Goal: Task Accomplishment & Management: Complete application form

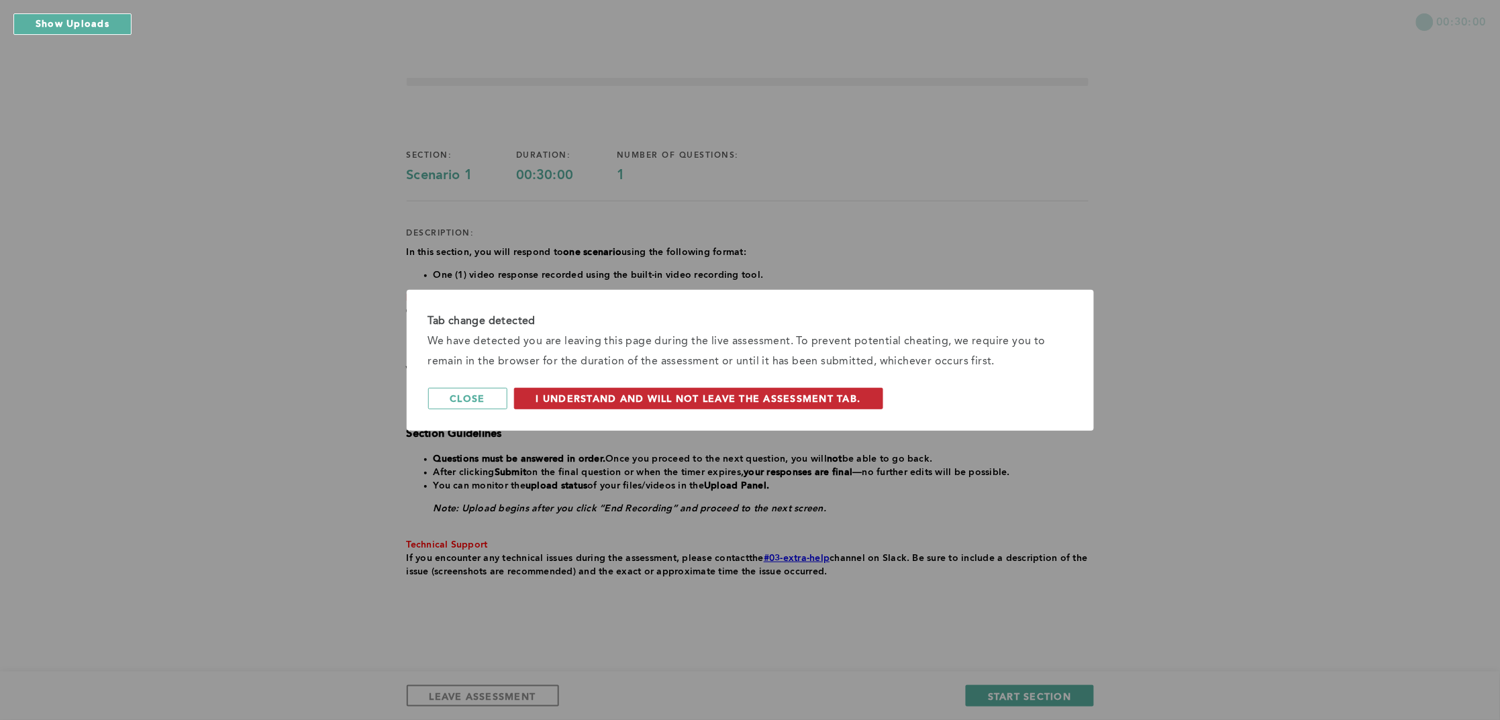
click at [557, 394] on span "I understand and will not leave the assessment tab." at bounding box center [698, 398] width 325 height 13
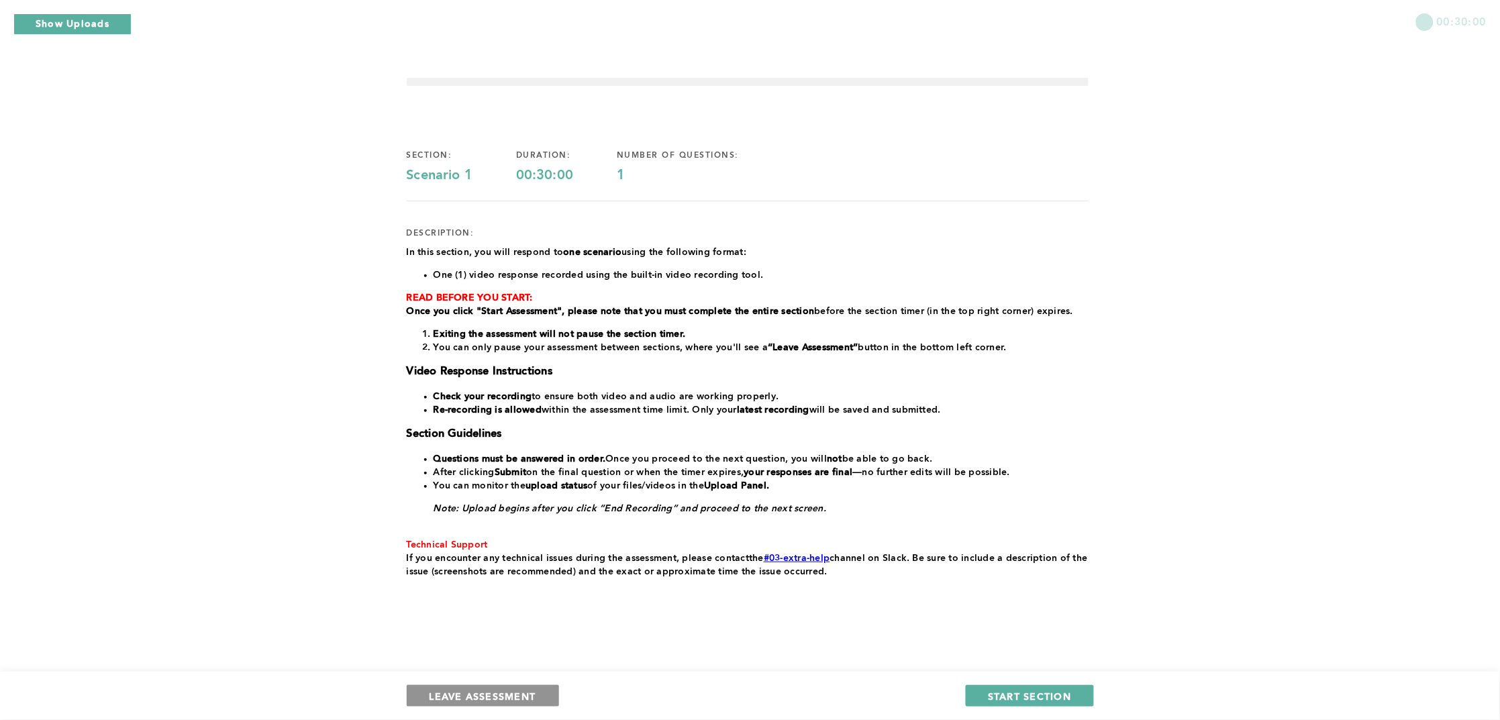
click at [475, 695] on span "LEAVE ASSESSMENT" at bounding box center [483, 696] width 107 height 13
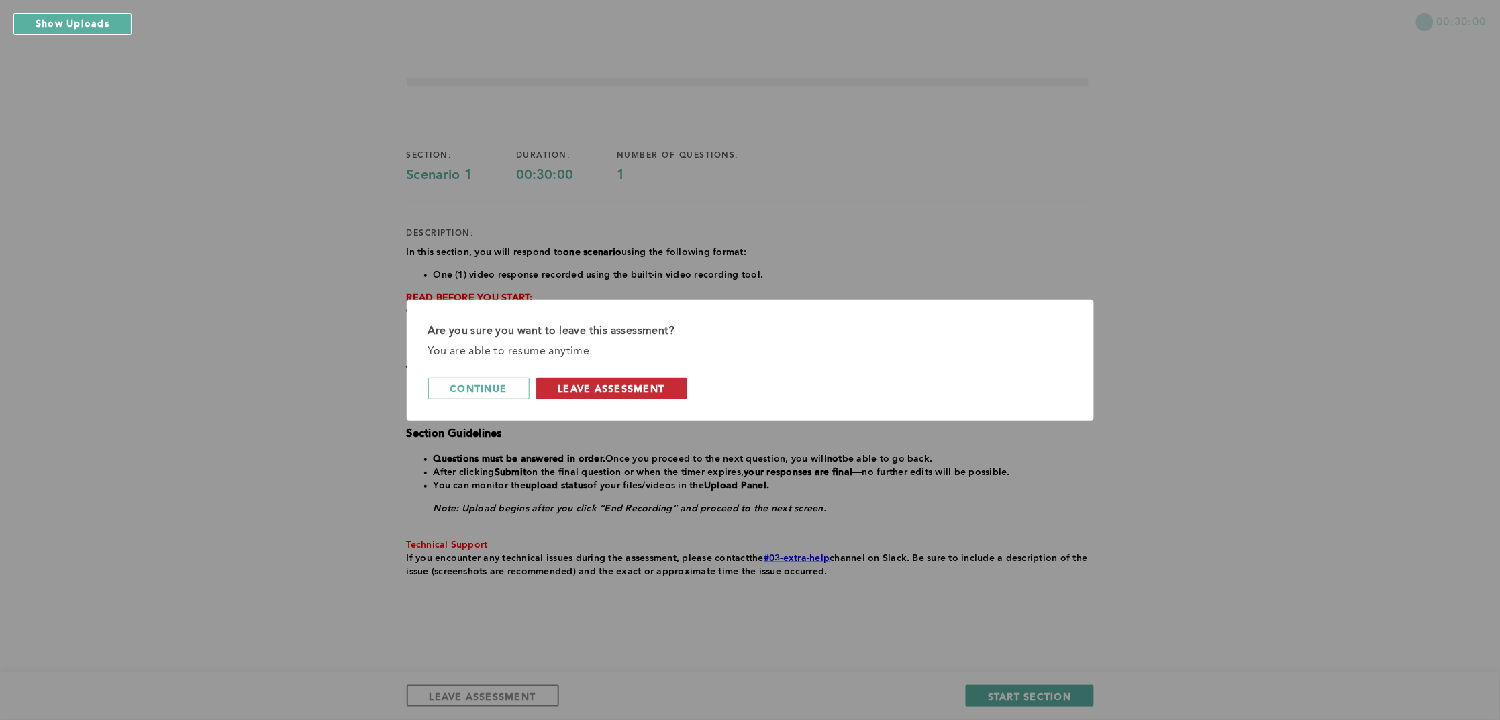
click at [587, 388] on span "leave assessment" at bounding box center [611, 388] width 107 height 13
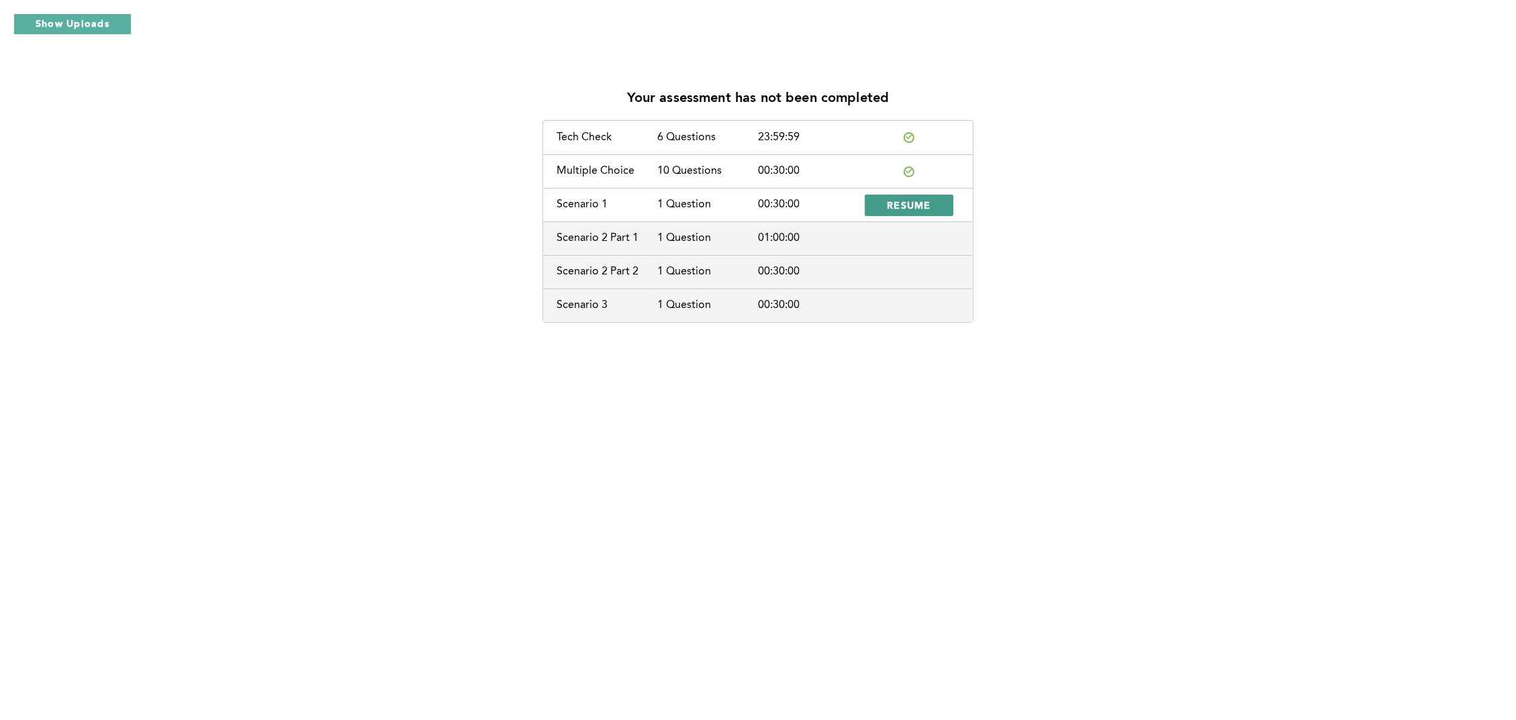
click at [905, 201] on span "RESUME" at bounding box center [909, 205] width 44 height 13
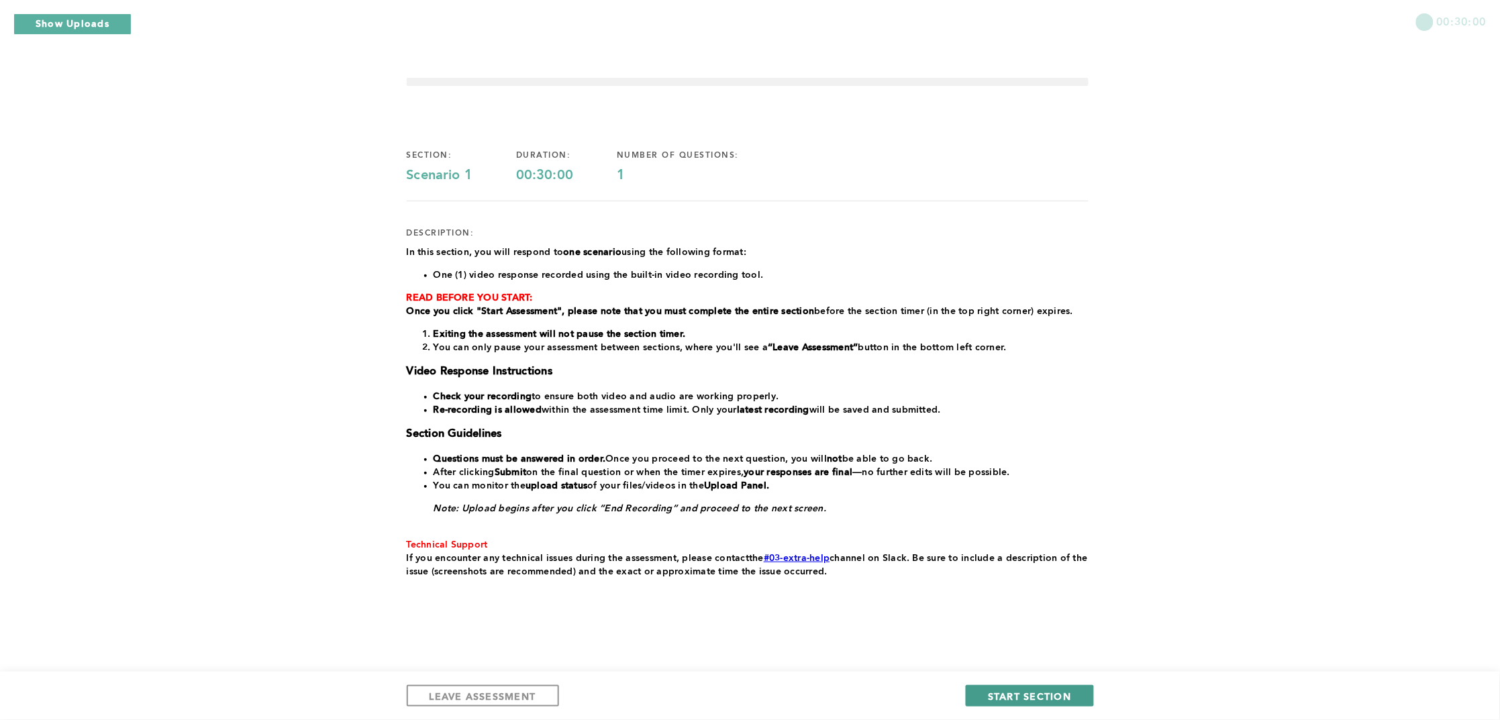
click at [1035, 697] on span "START SECTION" at bounding box center [1029, 696] width 83 height 13
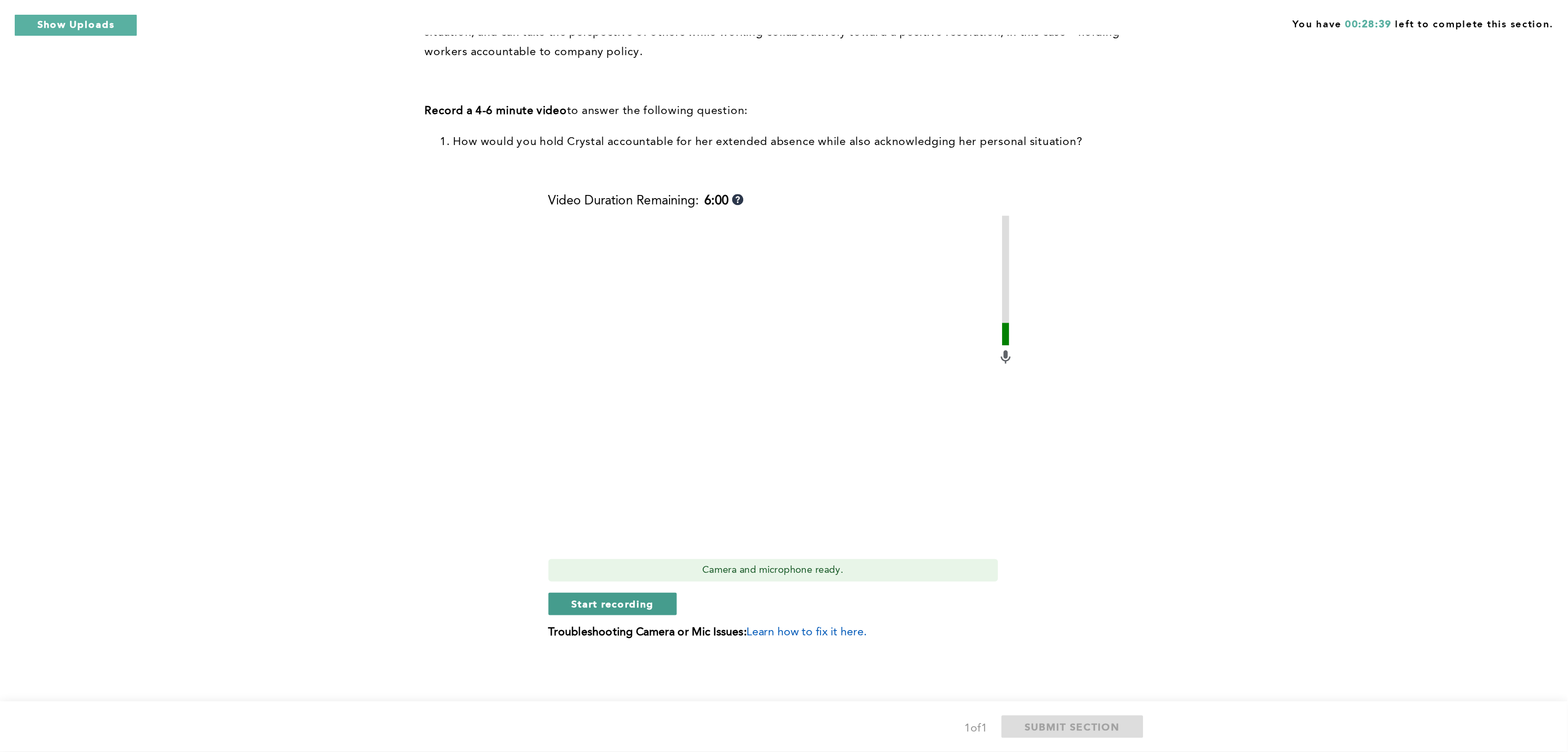
scroll to position [97, 0]
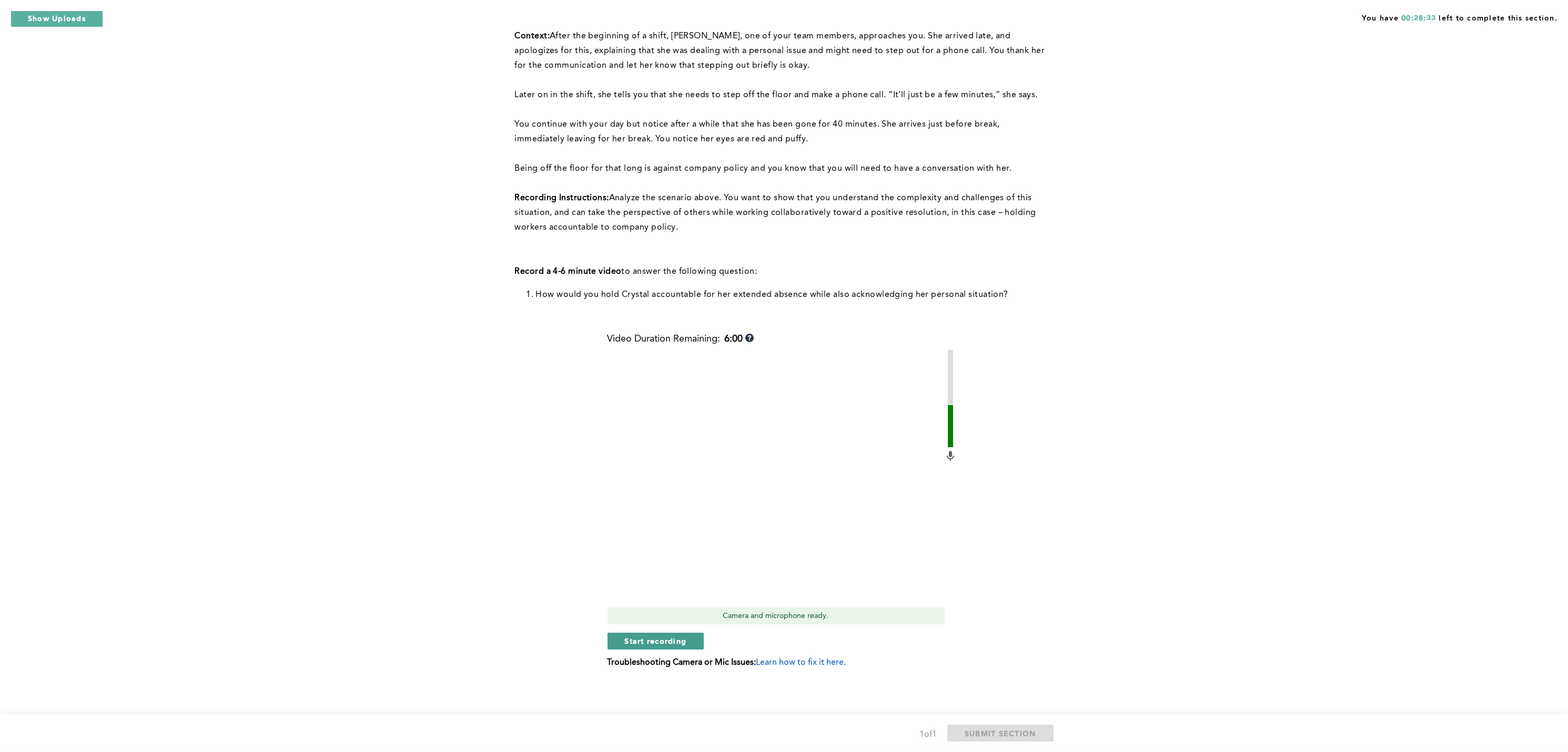
click at [633, 563] on span "Start recording" at bounding box center [655, 641] width 62 height 10
click at [633, 563] on span "Stop recording" at bounding box center [655, 641] width 62 height 10
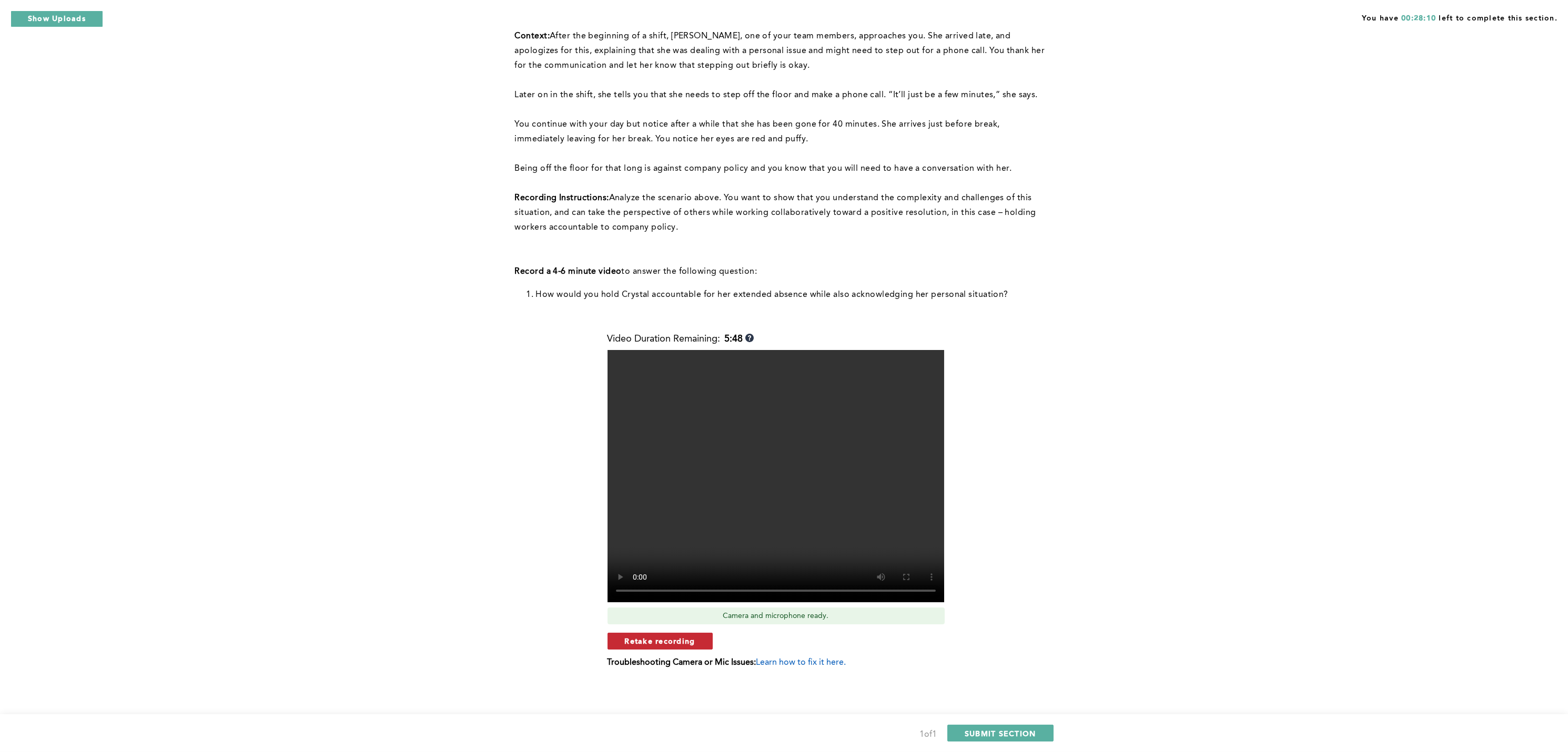
click at [650, 563] on span "Retake recording" at bounding box center [660, 641] width 71 height 10
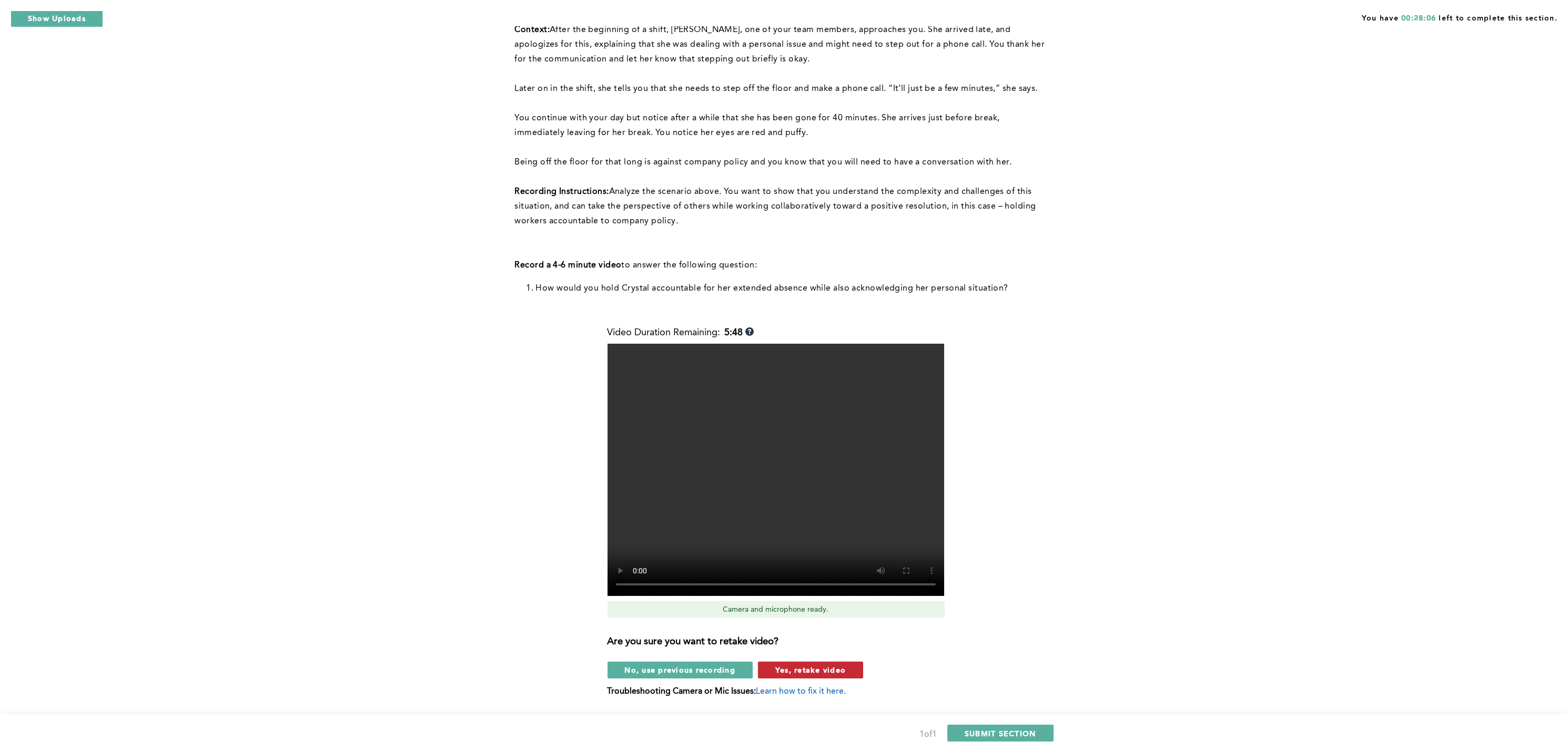
click at [799, 563] on span "Yes, retake video" at bounding box center [810, 670] width 71 height 10
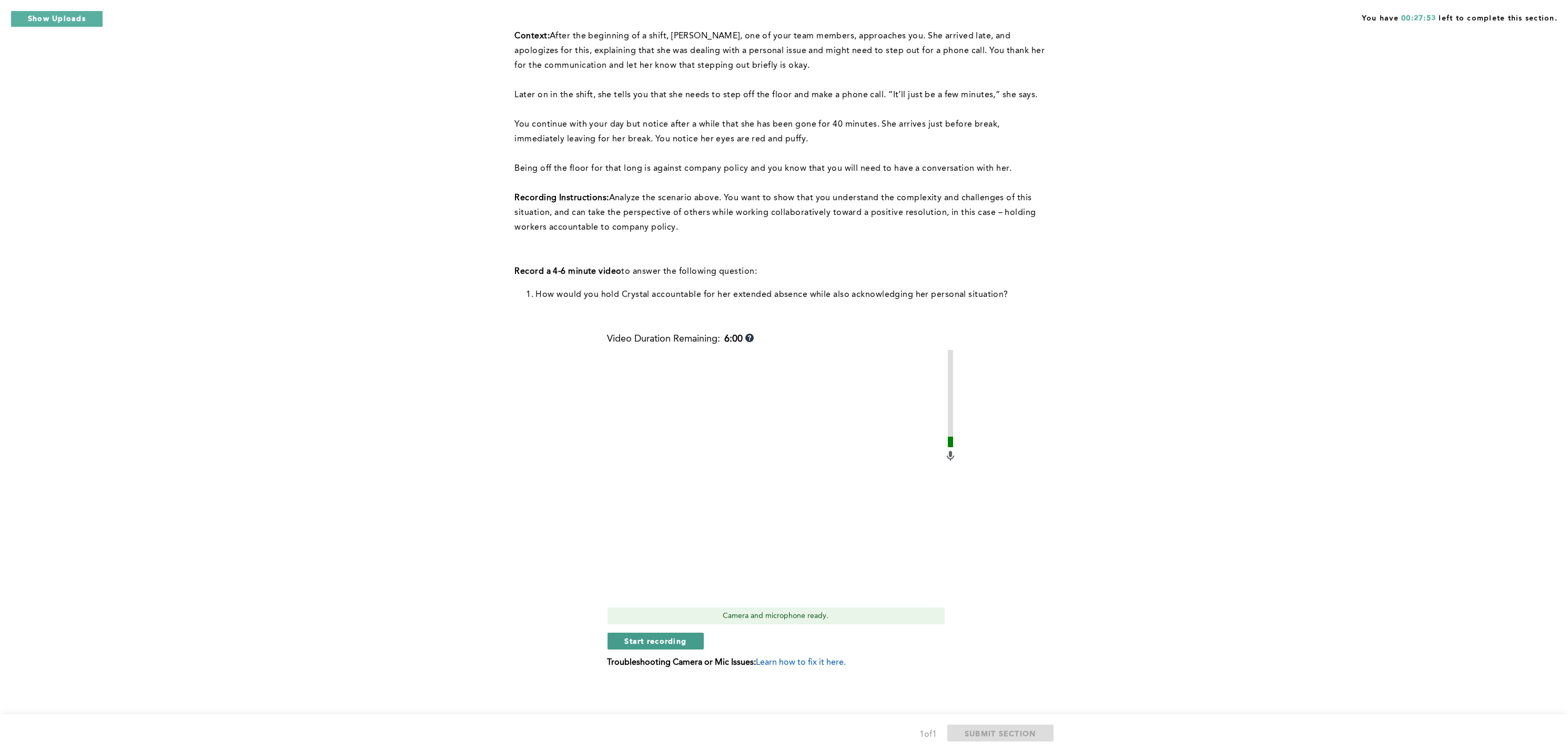
click at [640, 563] on span "Start recording" at bounding box center [655, 641] width 62 height 10
click at [640, 563] on span "Stop recording" at bounding box center [655, 641] width 62 height 10
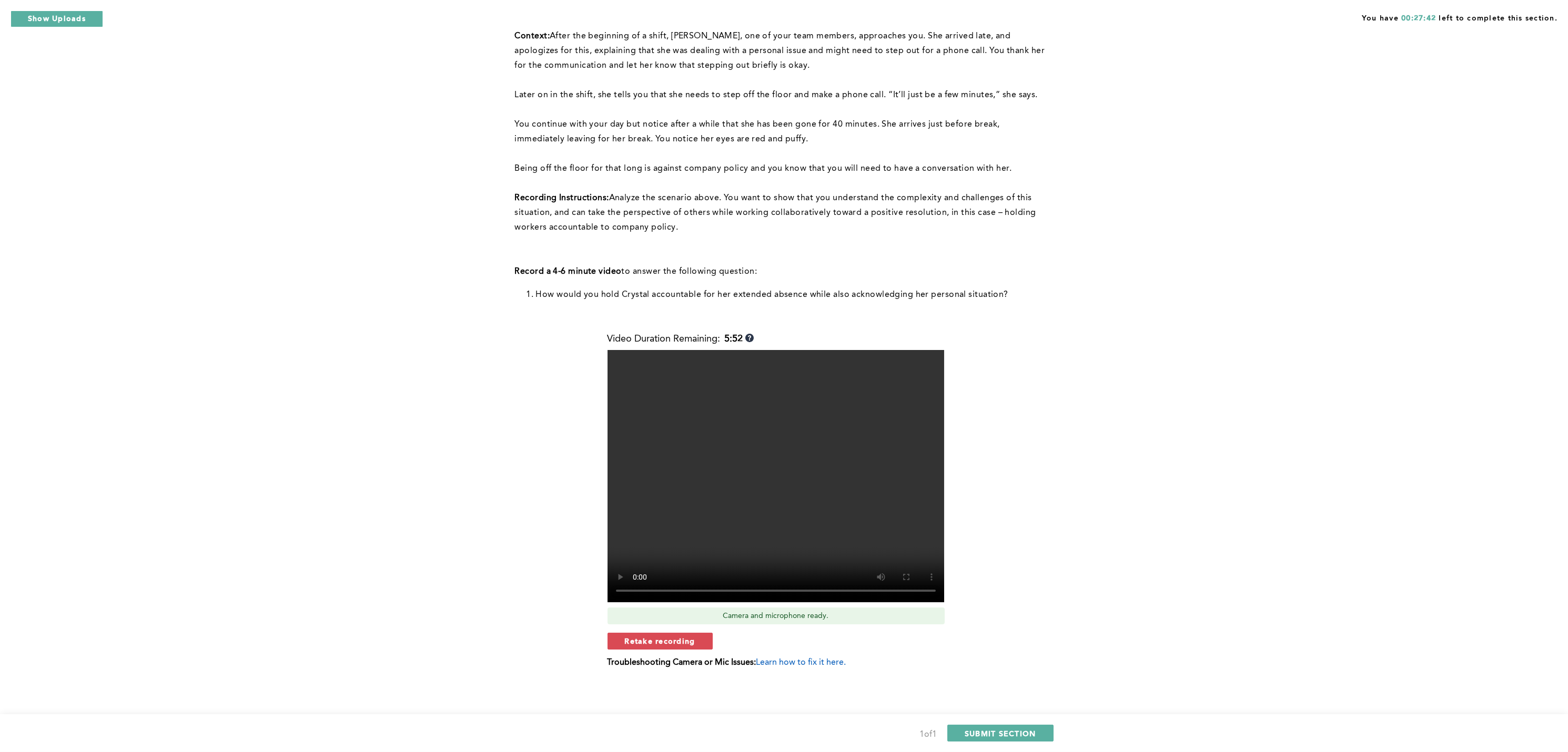
click at [640, 563] on span "Retake recording" at bounding box center [660, 641] width 71 height 10
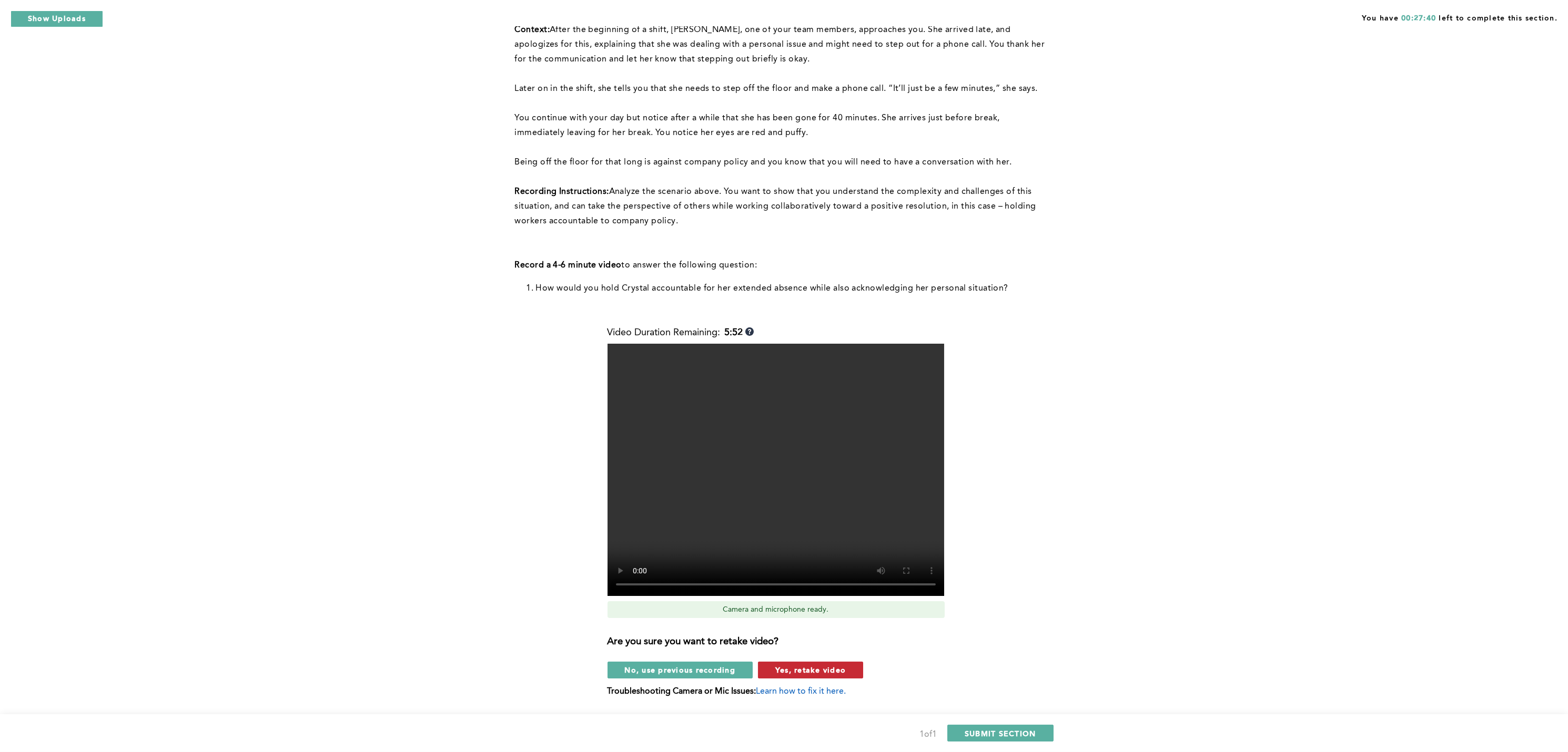
click at [784, 563] on span "Yes, retake video" at bounding box center [810, 670] width 71 height 10
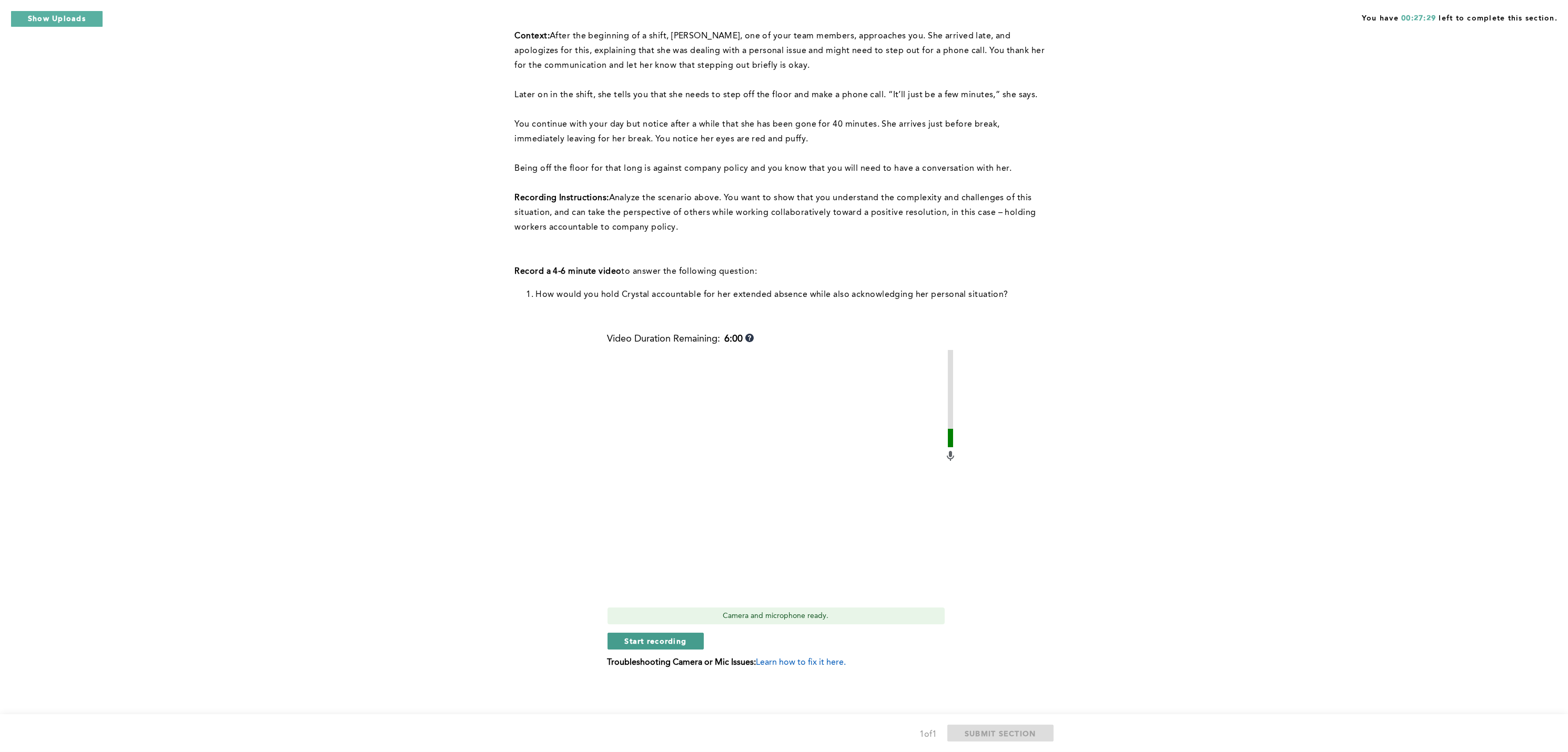
click at [650, 563] on span "Start recording" at bounding box center [655, 641] width 62 height 10
click at [650, 563] on span "Stop recording" at bounding box center [655, 641] width 62 height 10
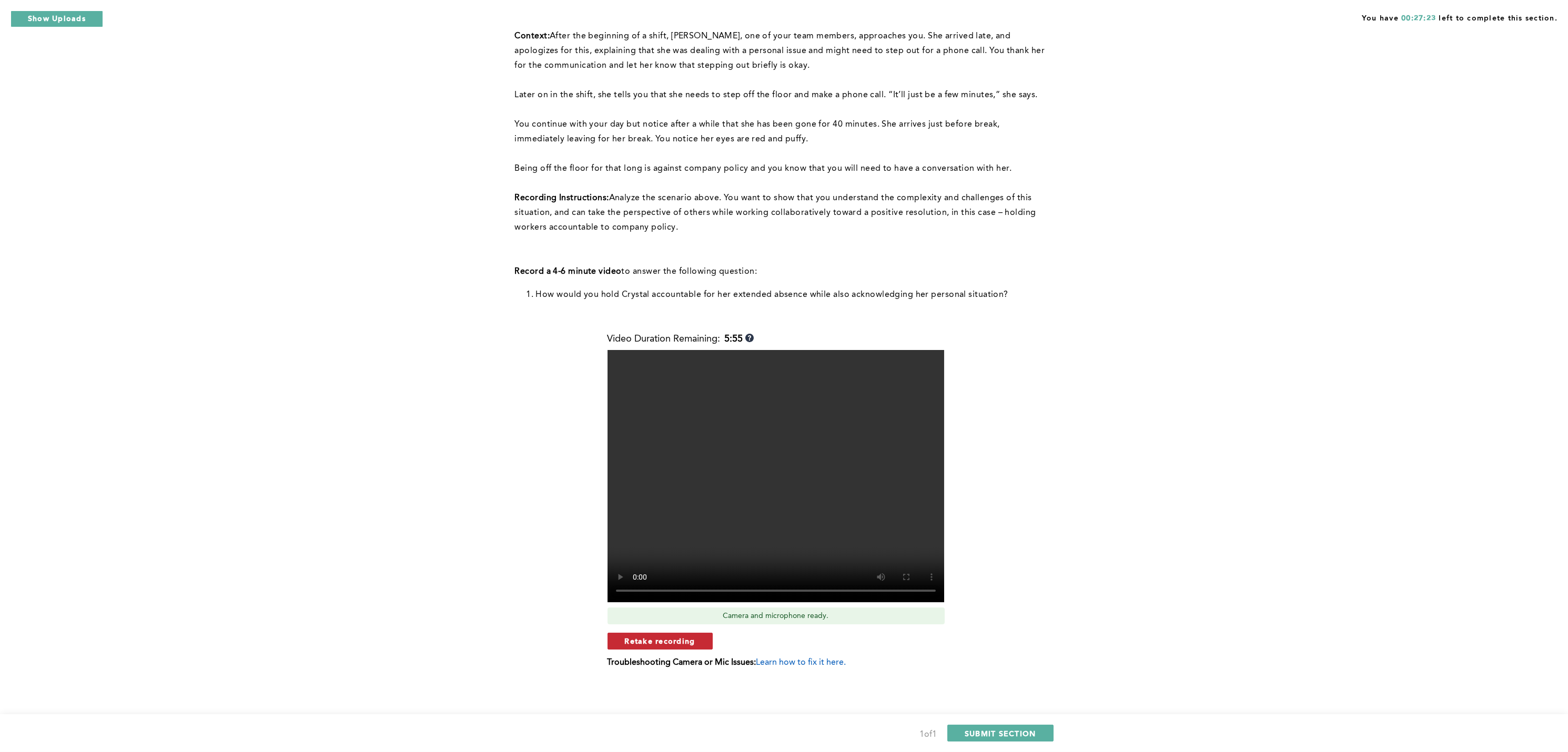
click at [658, 563] on span "Retake recording" at bounding box center [660, 641] width 71 height 10
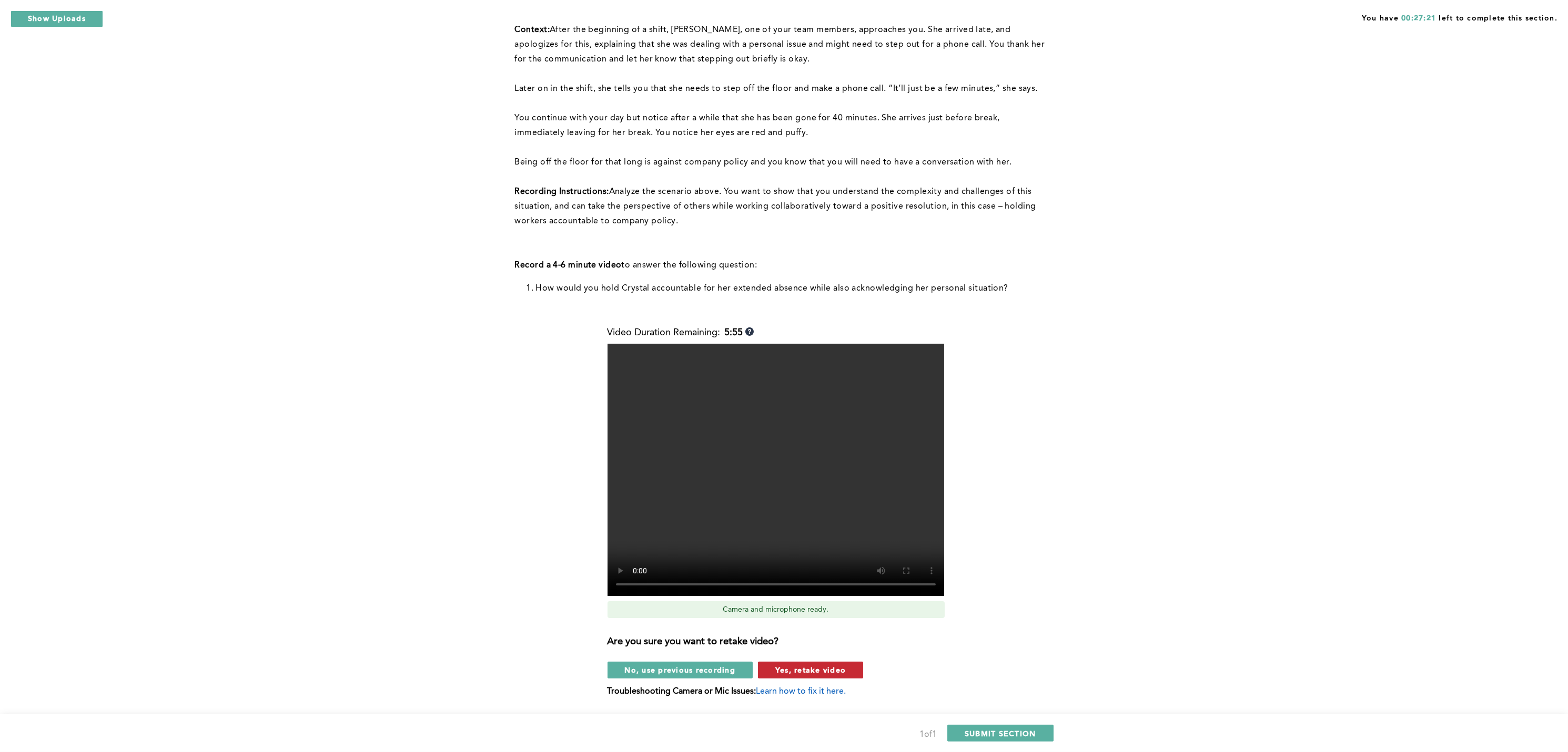
click at [783, 563] on span "Yes, retake video" at bounding box center [810, 670] width 71 height 10
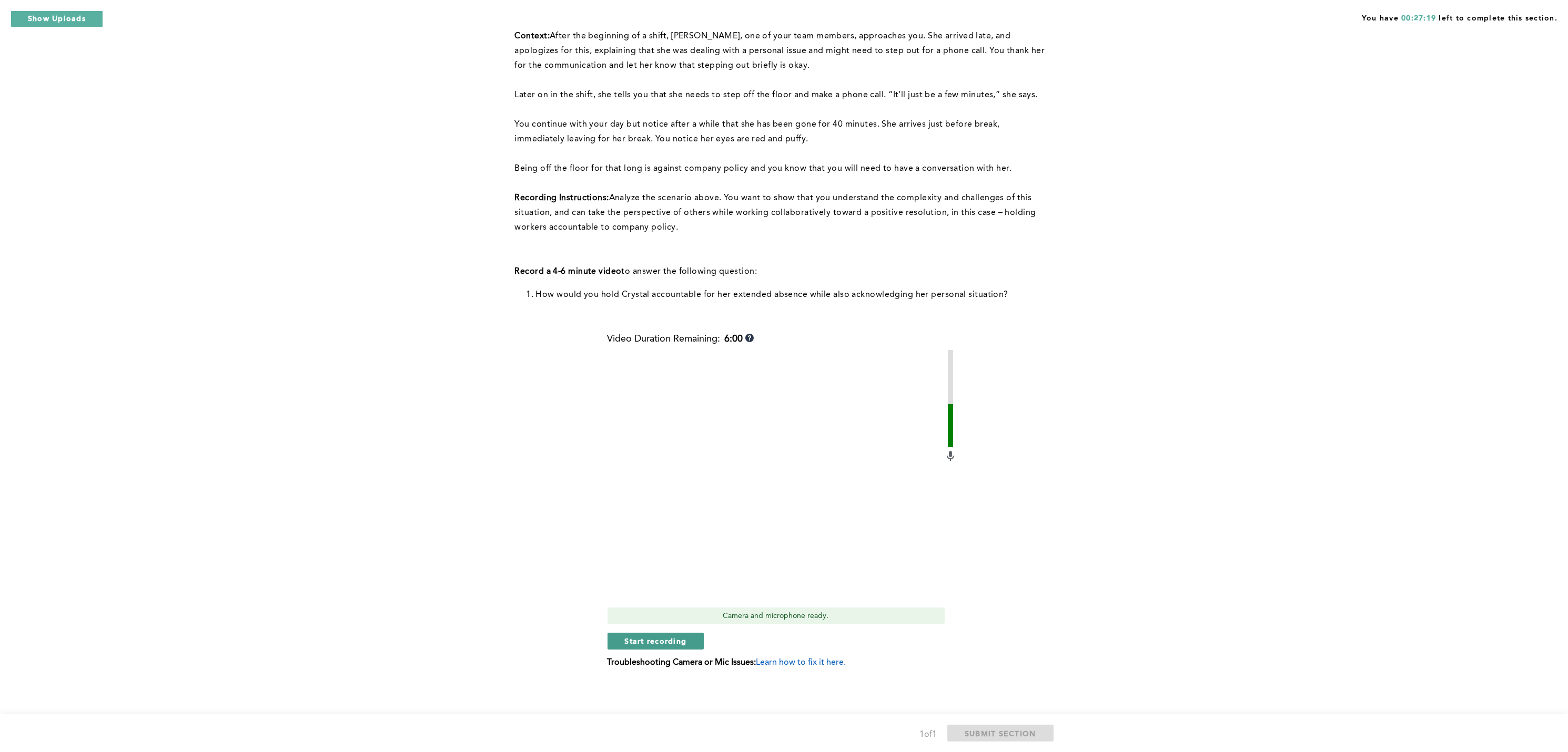
click at [658, 563] on span "Start recording" at bounding box center [655, 641] width 62 height 10
click at [661, 563] on span "Stop recording" at bounding box center [655, 641] width 62 height 10
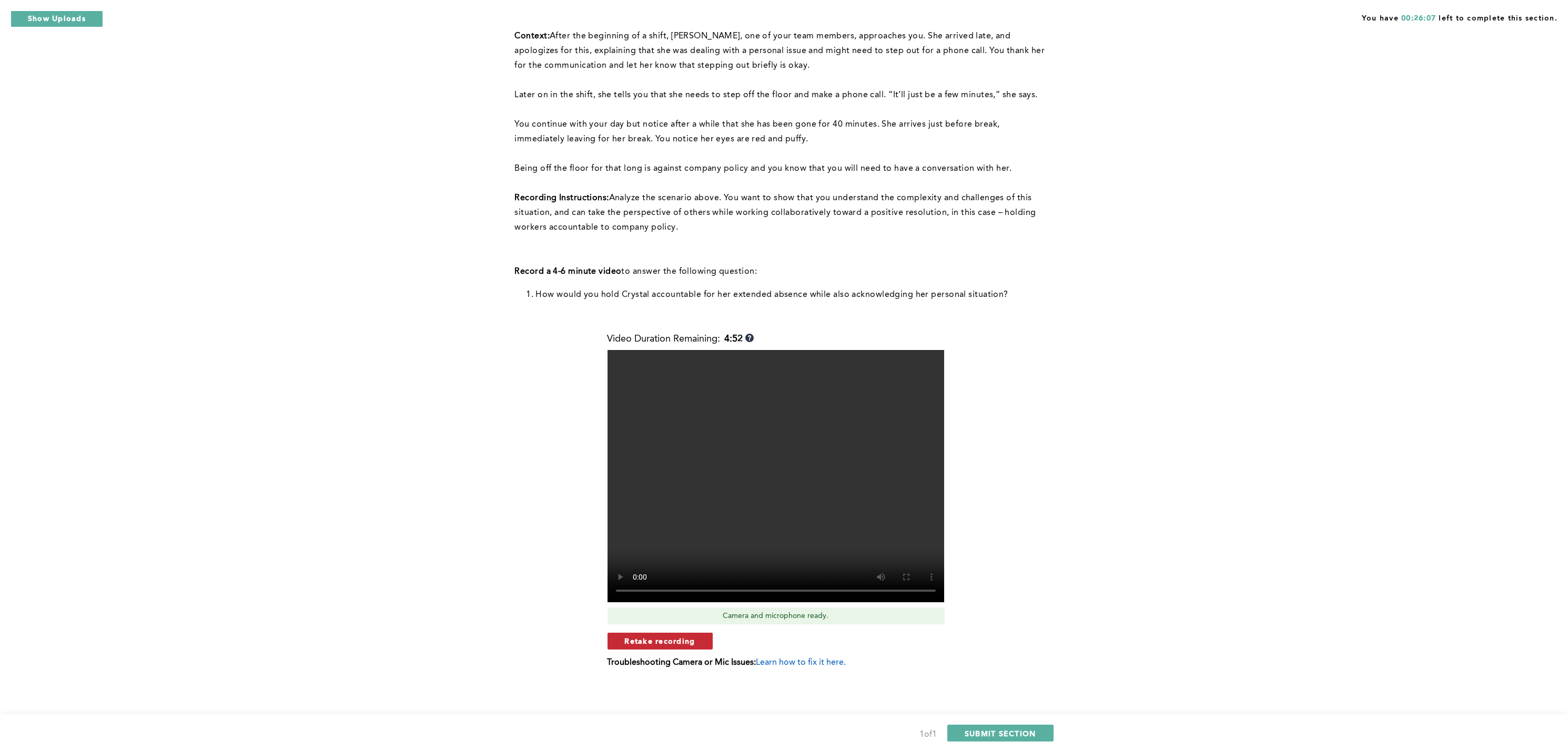
click at [672, 563] on span "Retake recording" at bounding box center [660, 641] width 71 height 10
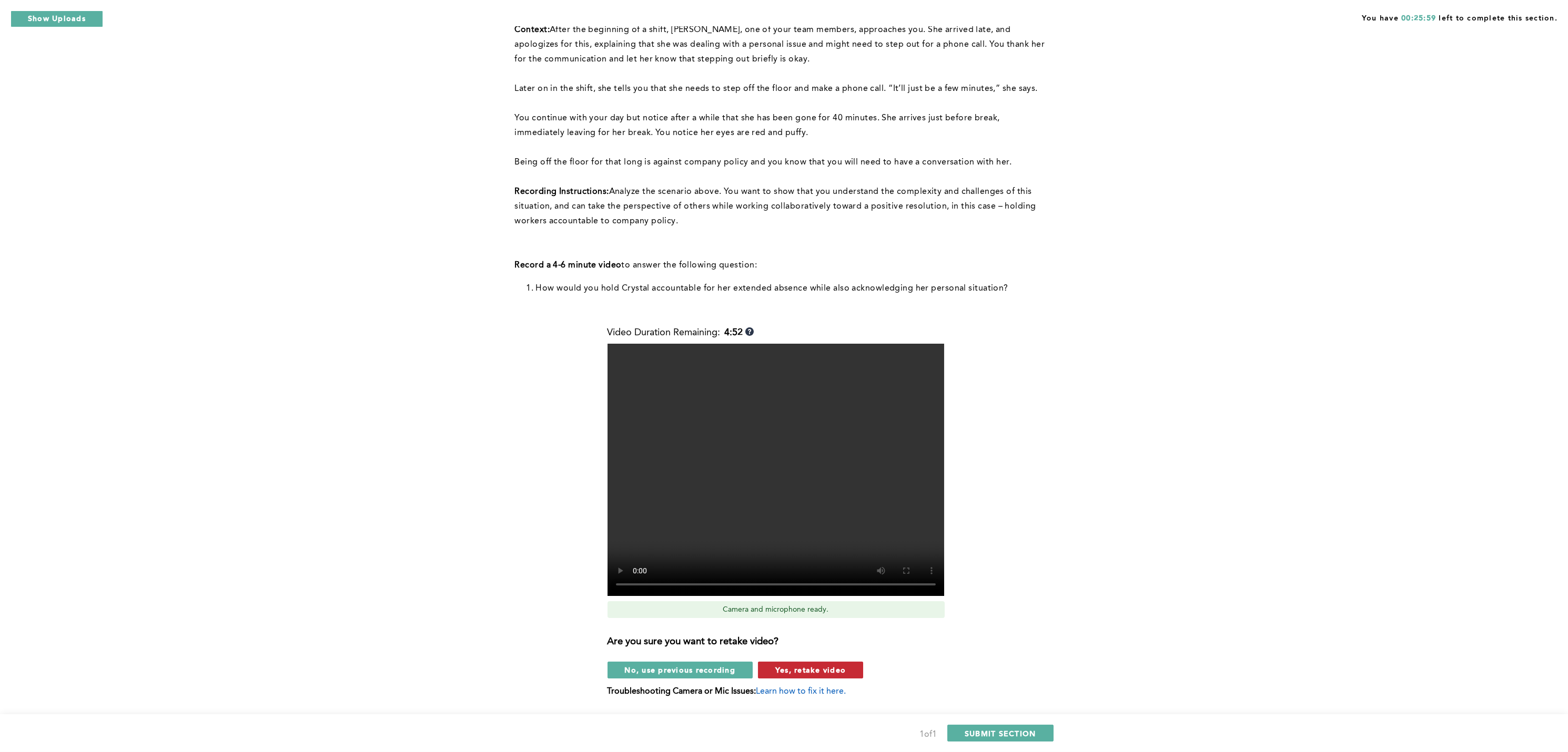
click at [792, 563] on span "Yes, retake video" at bounding box center [810, 670] width 71 height 10
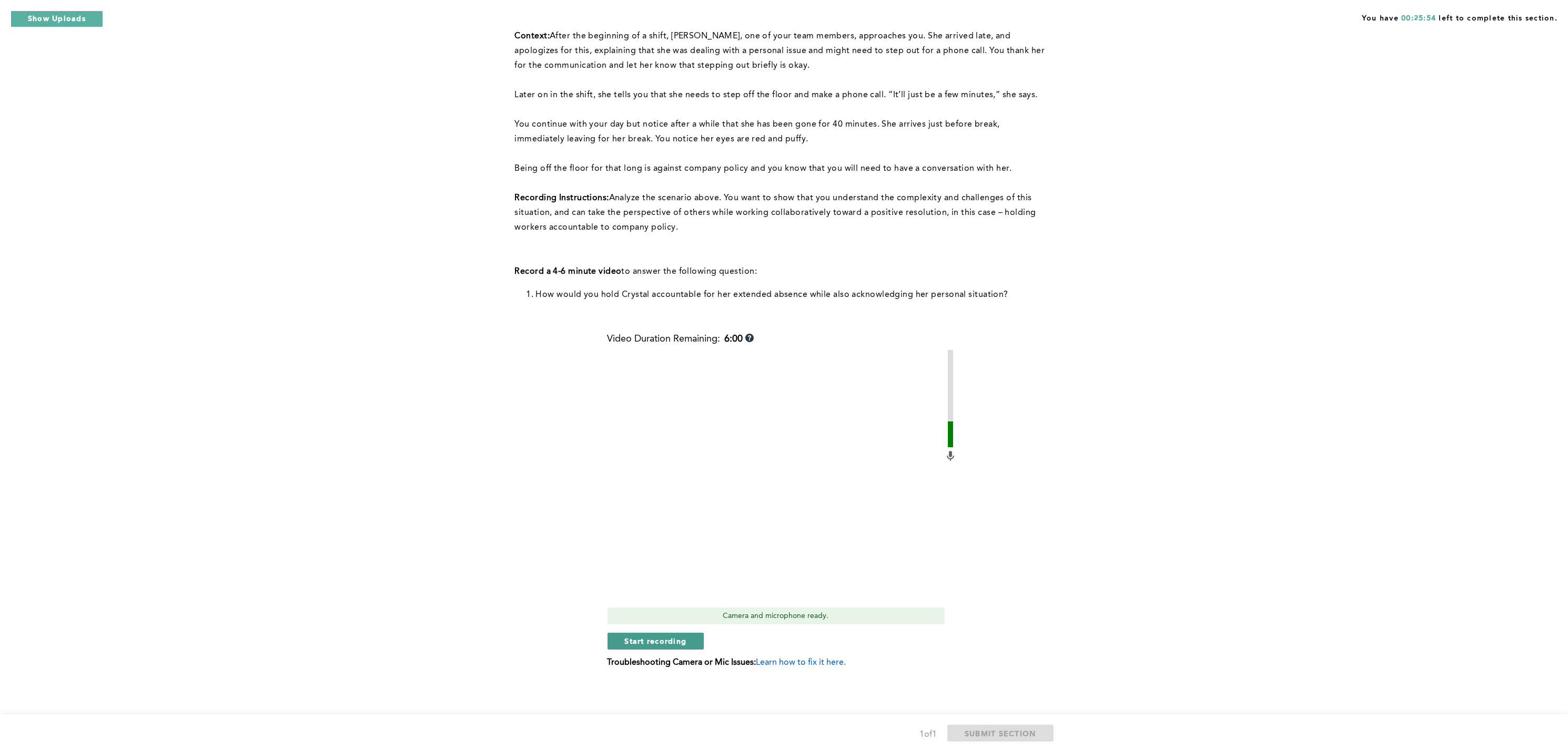
click at [658, 563] on span "Start recording" at bounding box center [655, 641] width 62 height 10
click at [658, 563] on span "Stop recording" at bounding box center [655, 641] width 62 height 10
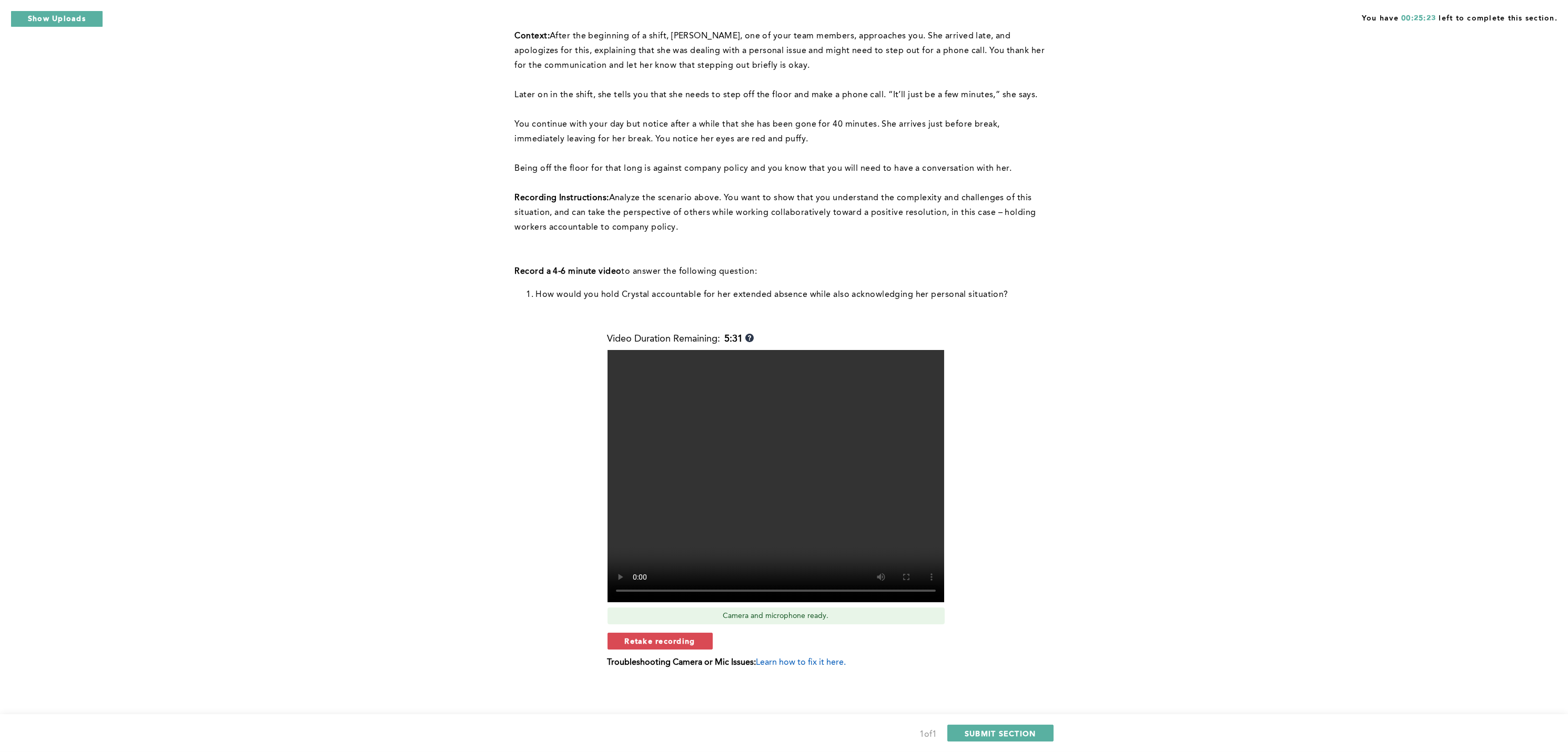
click at [658, 563] on span "Retake recording" at bounding box center [660, 641] width 71 height 10
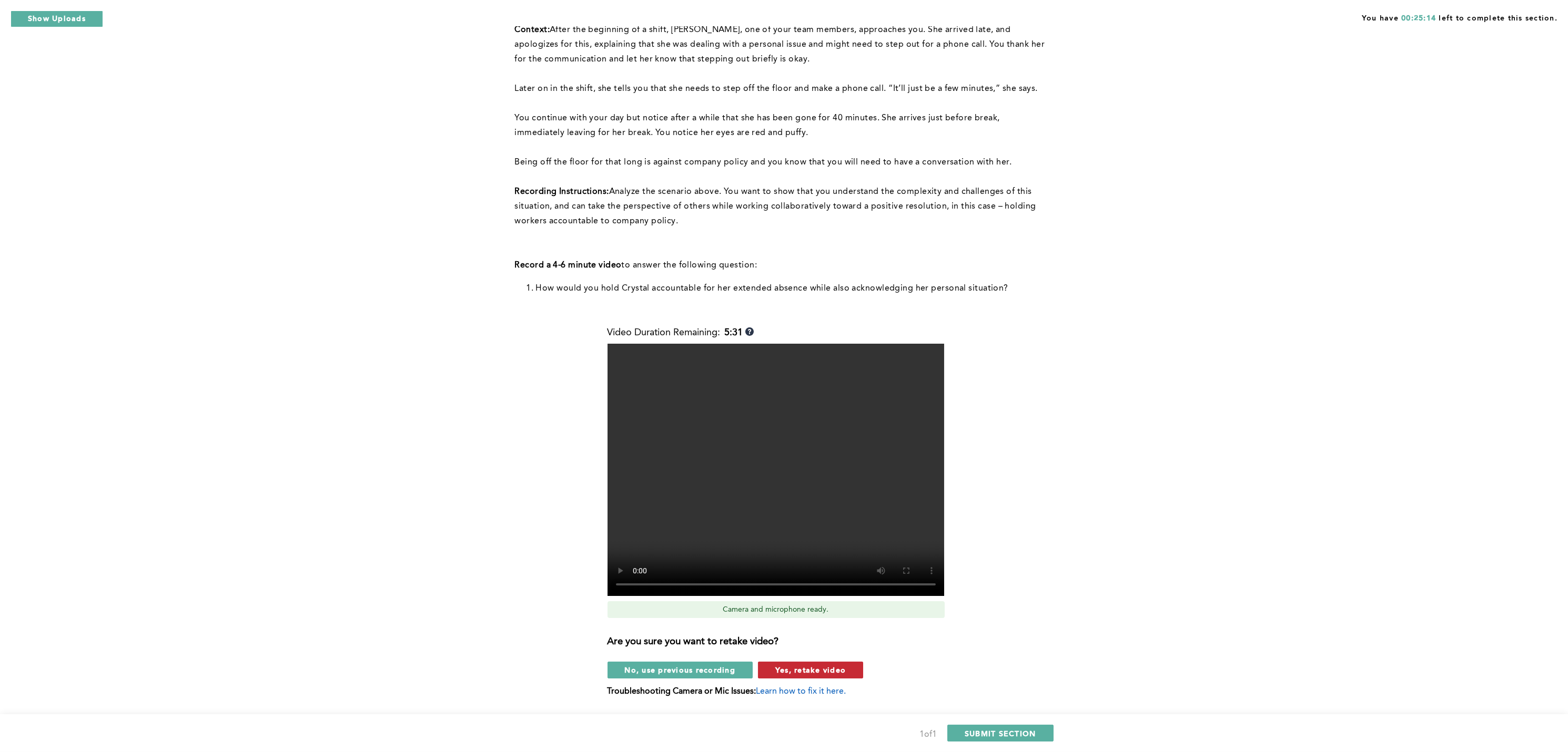
click at [800, 563] on span "Yes, retake video" at bounding box center [810, 670] width 71 height 10
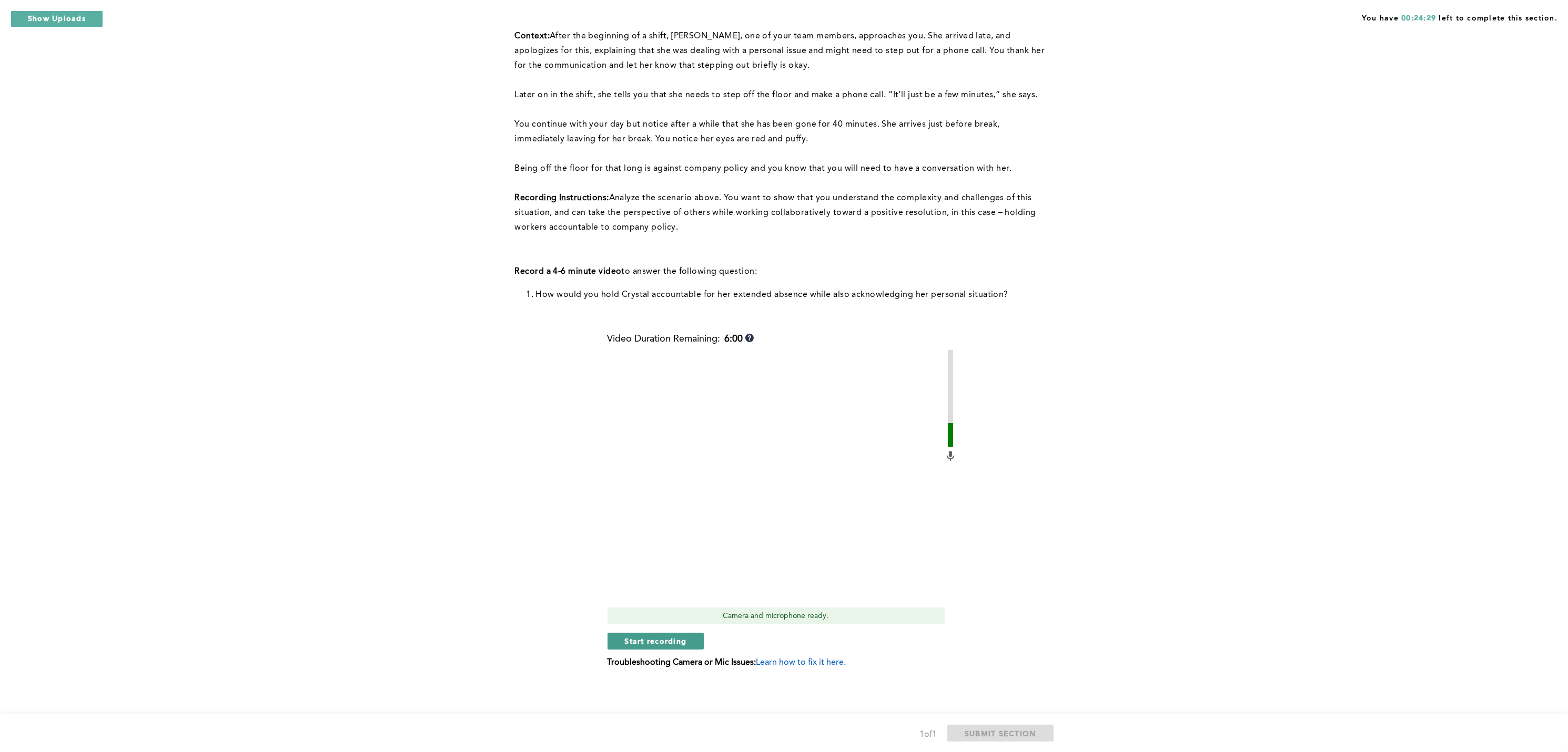
click at [683, 563] on span "Start recording" at bounding box center [655, 641] width 62 height 10
click at [682, 563] on span "Stop recording" at bounding box center [655, 641] width 62 height 10
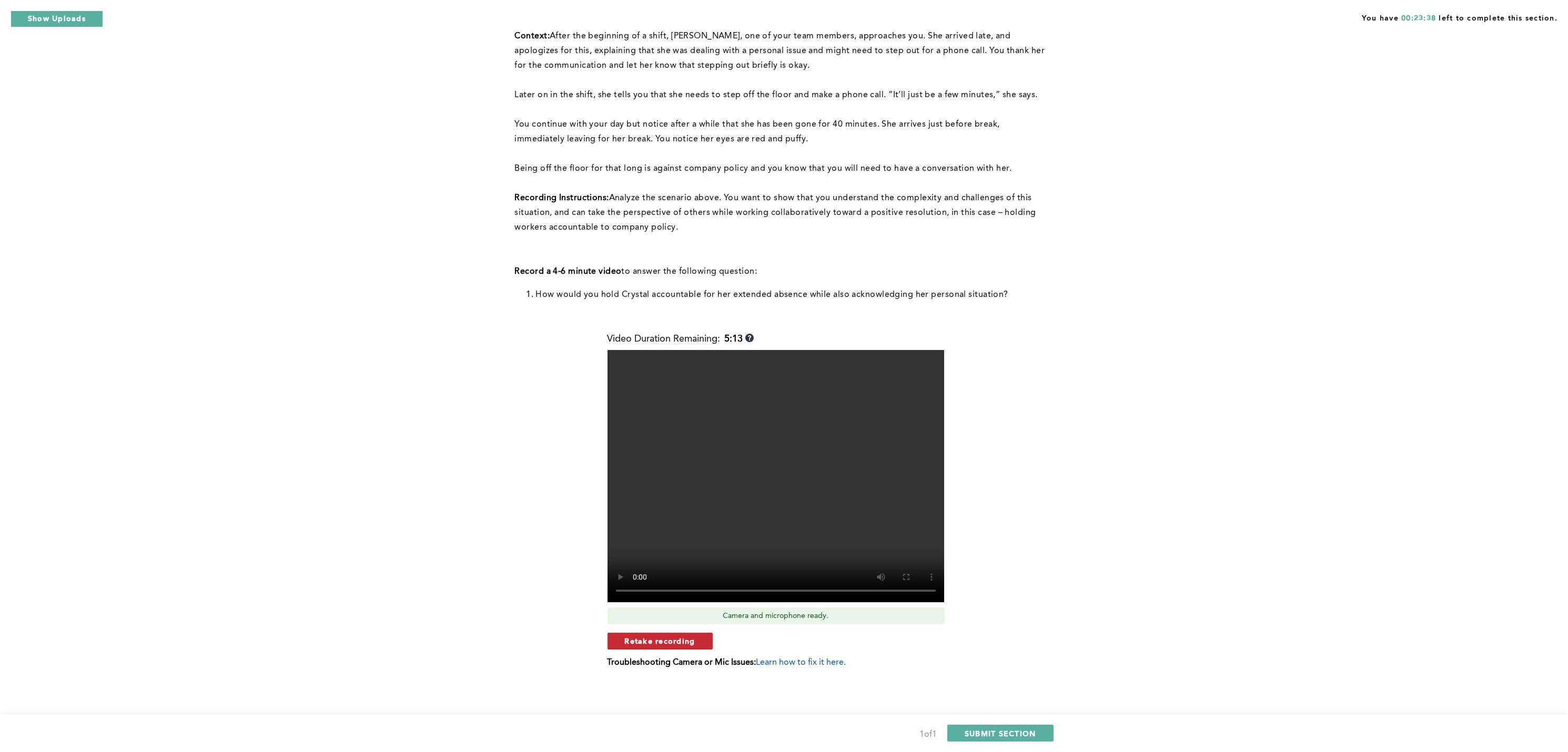
click at [657, 563] on span "Retake recording" at bounding box center [660, 641] width 71 height 10
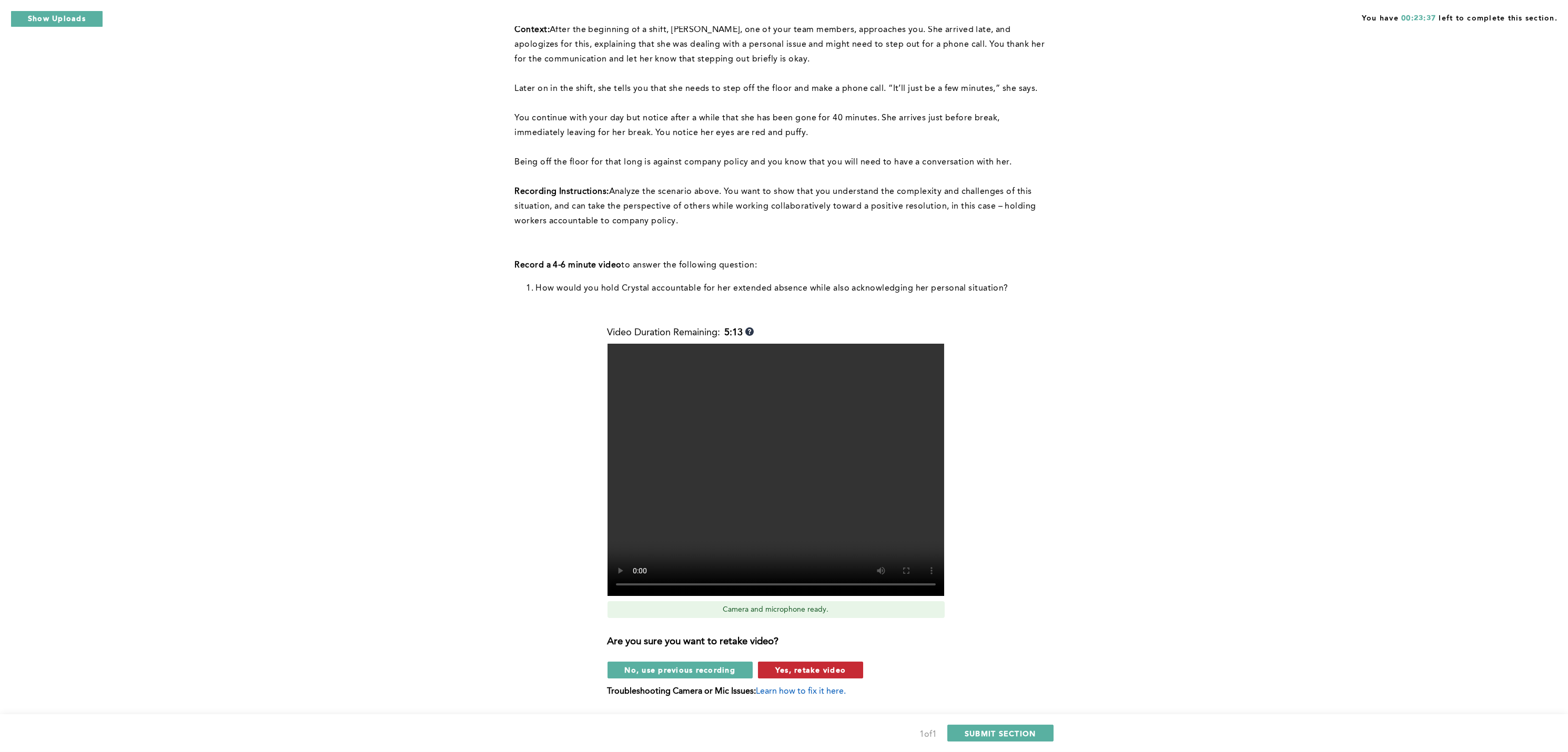
click at [817, 563] on span "Yes, retake video" at bounding box center [810, 670] width 71 height 10
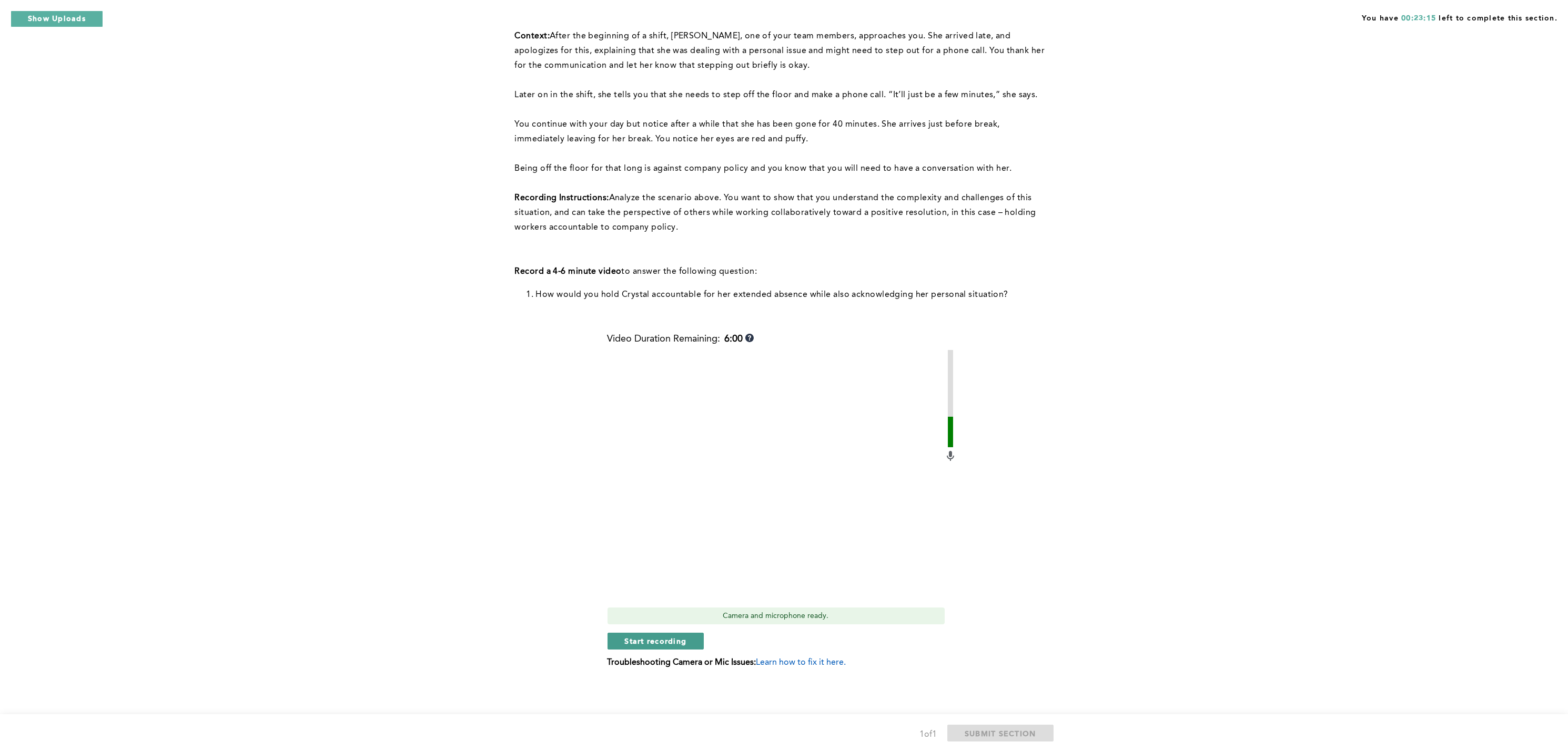
click at [655, 563] on span "Start recording" at bounding box center [655, 641] width 62 height 10
click at [655, 563] on span "Stop recording" at bounding box center [655, 641] width 62 height 10
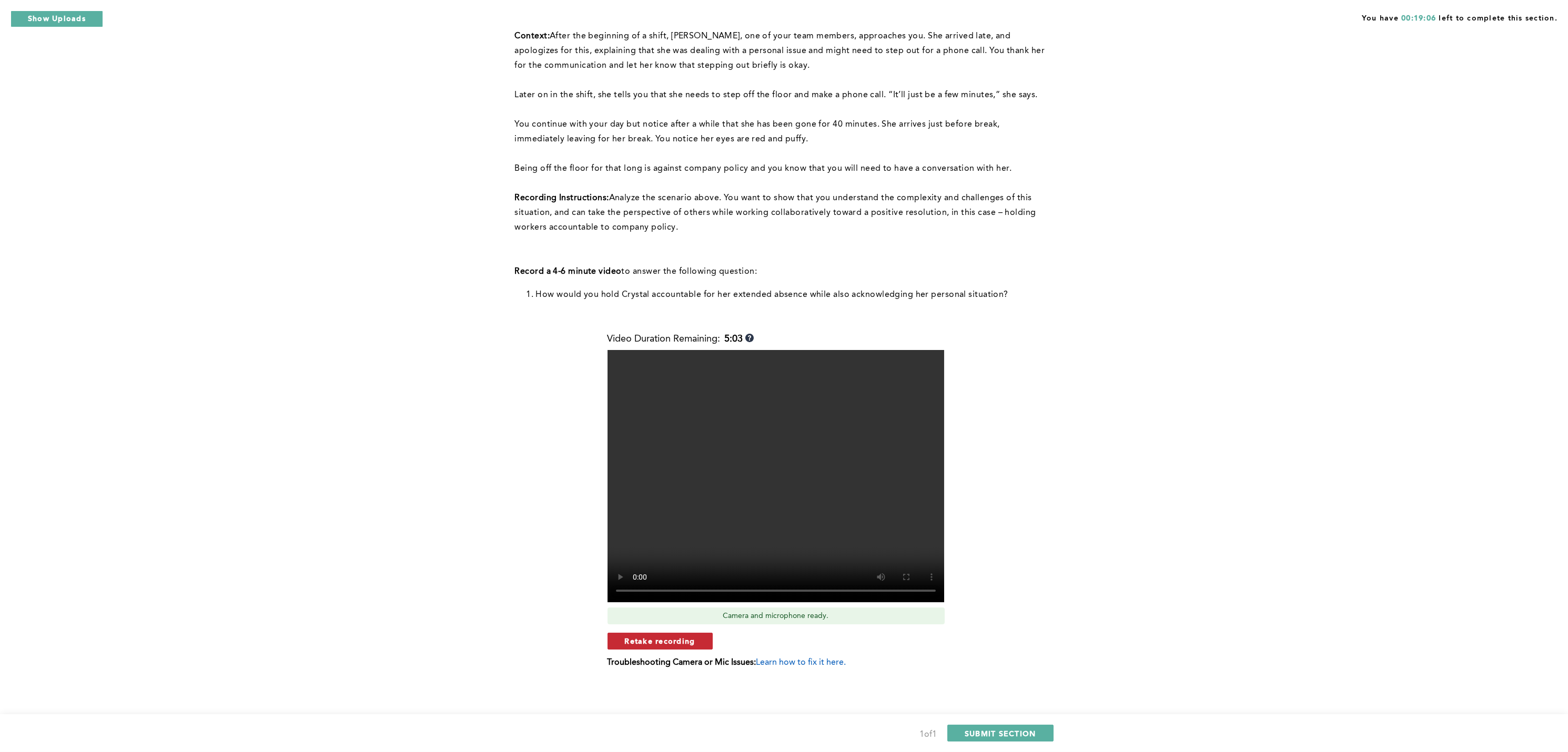
click at [643, 563] on span "Retake recording" at bounding box center [660, 641] width 71 height 10
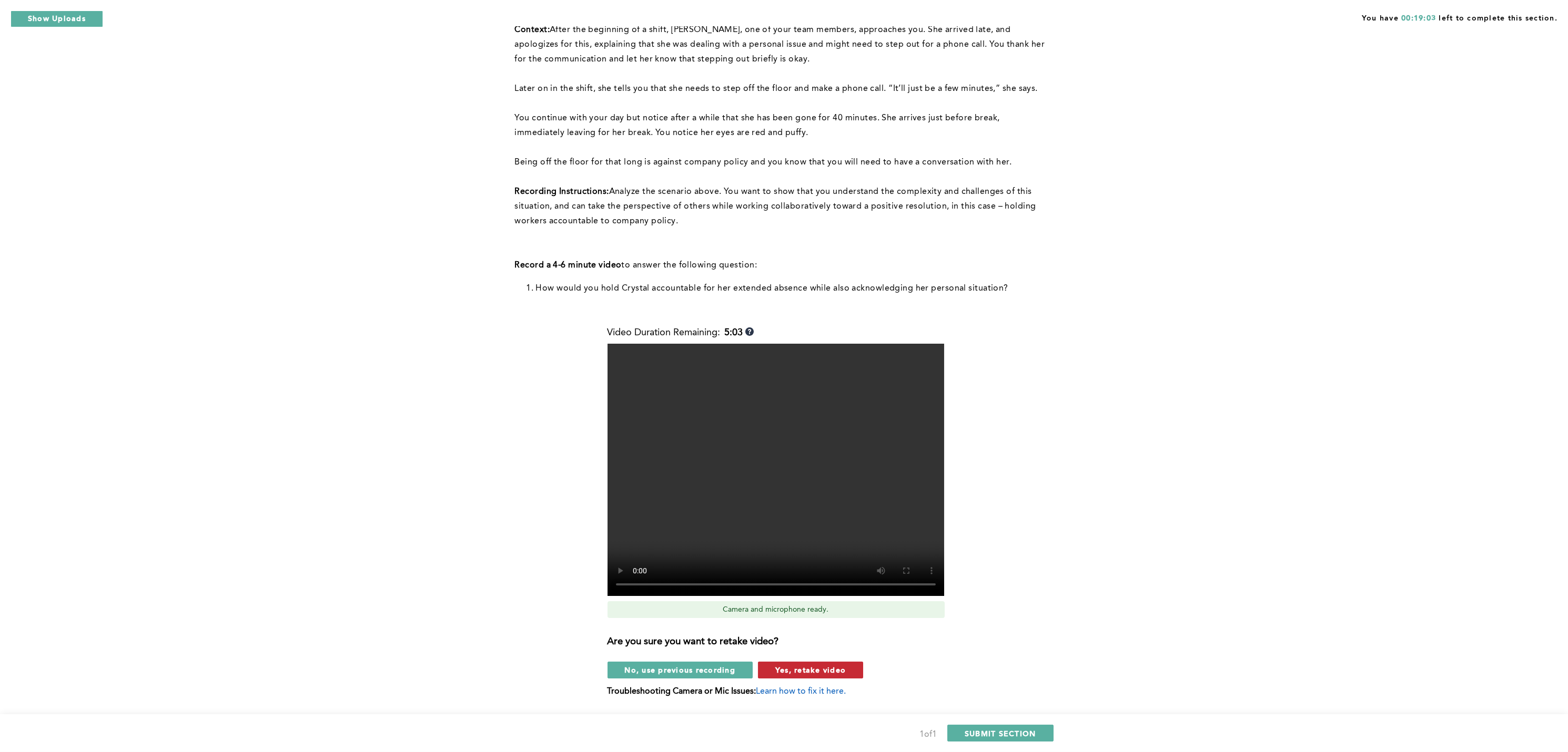
click at [781, 563] on span "Yes, retake video" at bounding box center [810, 670] width 71 height 10
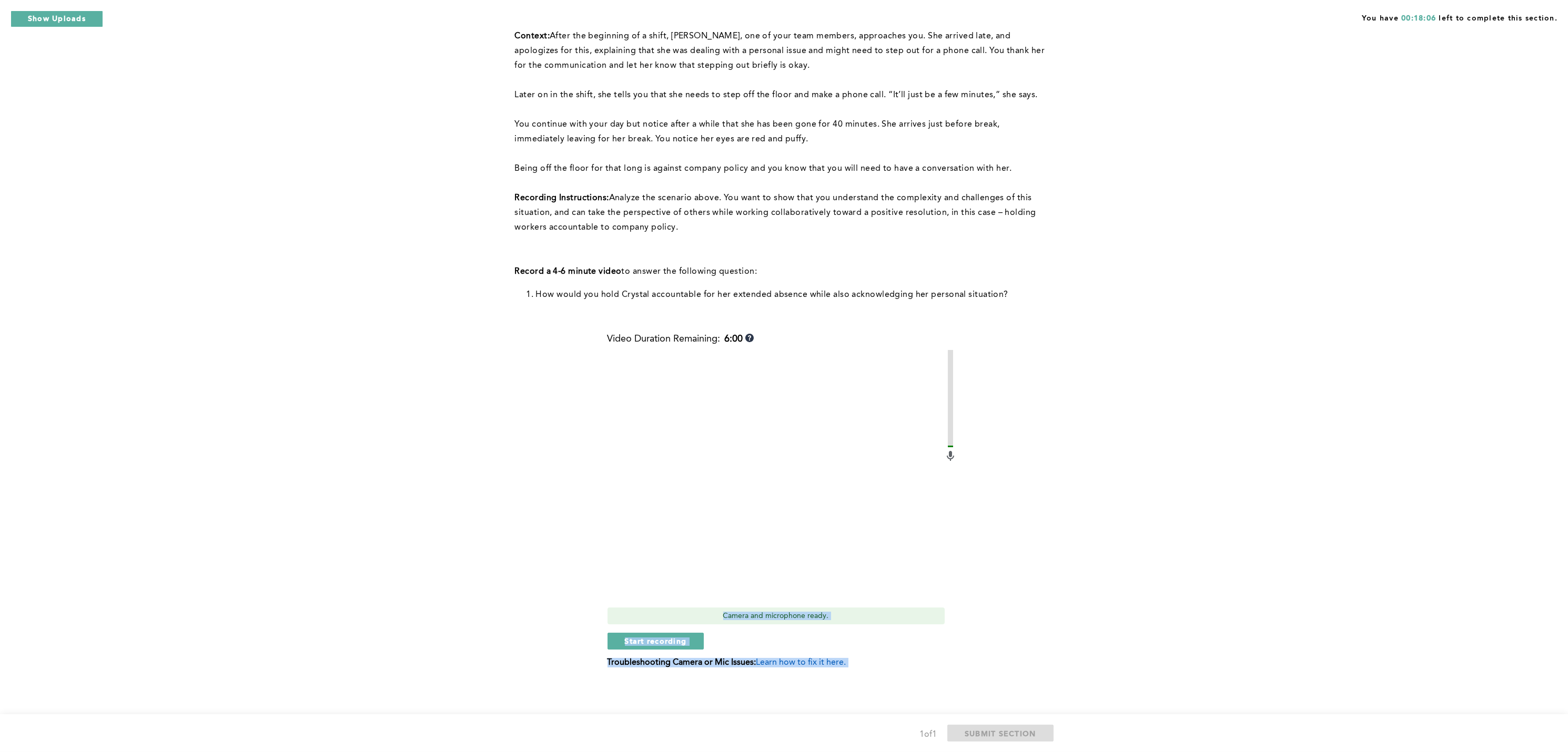
drag, startPoint x: 515, startPoint y: 597, endPoint x: 598, endPoint y: 613, distance: 84.5
click at [598, 563] on div "Context: After the beginning of a shift, [PERSON_NAME], one of your team member…" at bounding box center [782, 356] width 534 height 655
click at [570, 563] on div "Context: After the beginning of a shift, [PERSON_NAME], one of your team member…" at bounding box center [782, 356] width 534 height 655
click at [658, 563] on span "Start recording" at bounding box center [655, 641] width 62 height 10
click at [660, 563] on span "Stop recording" at bounding box center [655, 641] width 62 height 10
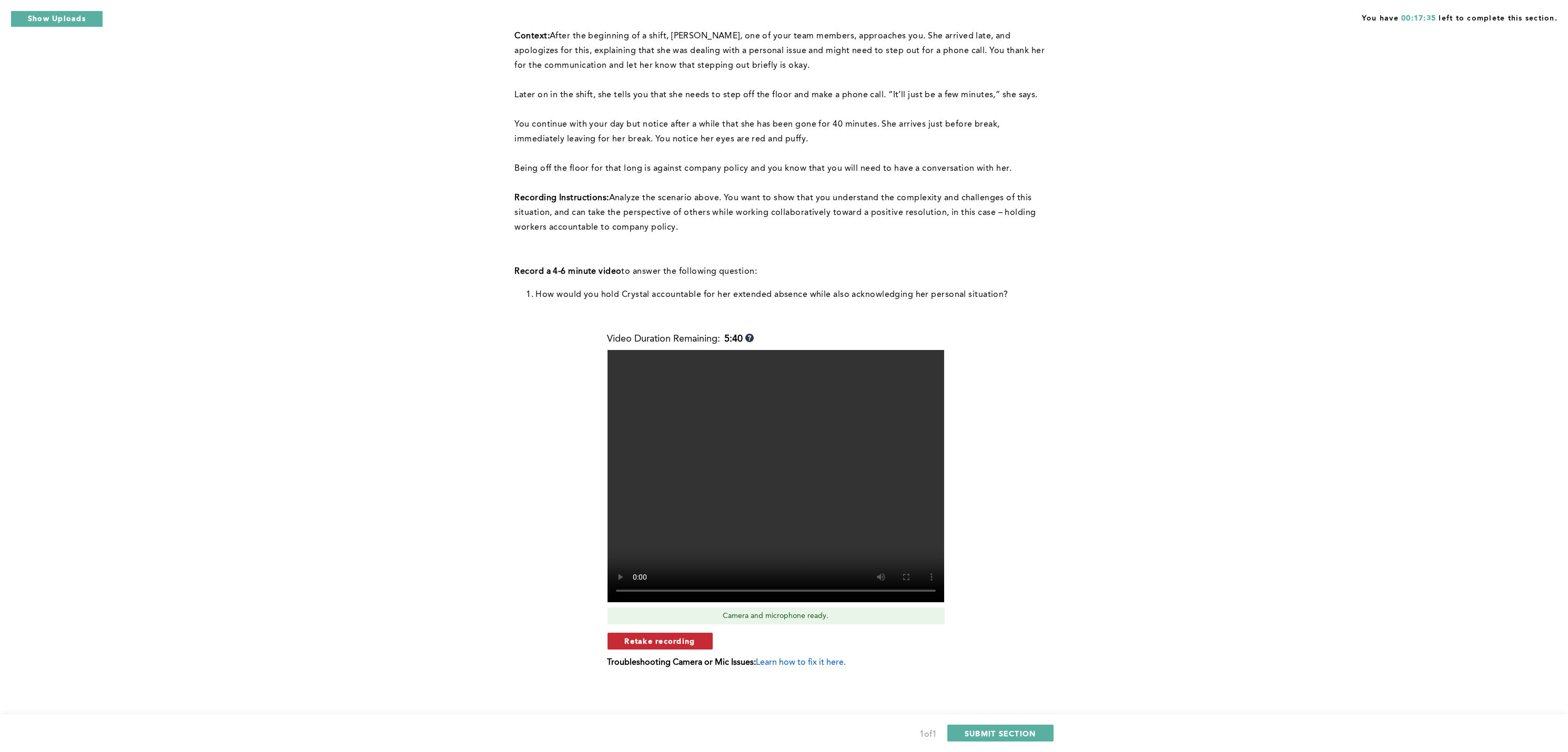
click at [668, 563] on span "Retake recording" at bounding box center [660, 641] width 71 height 10
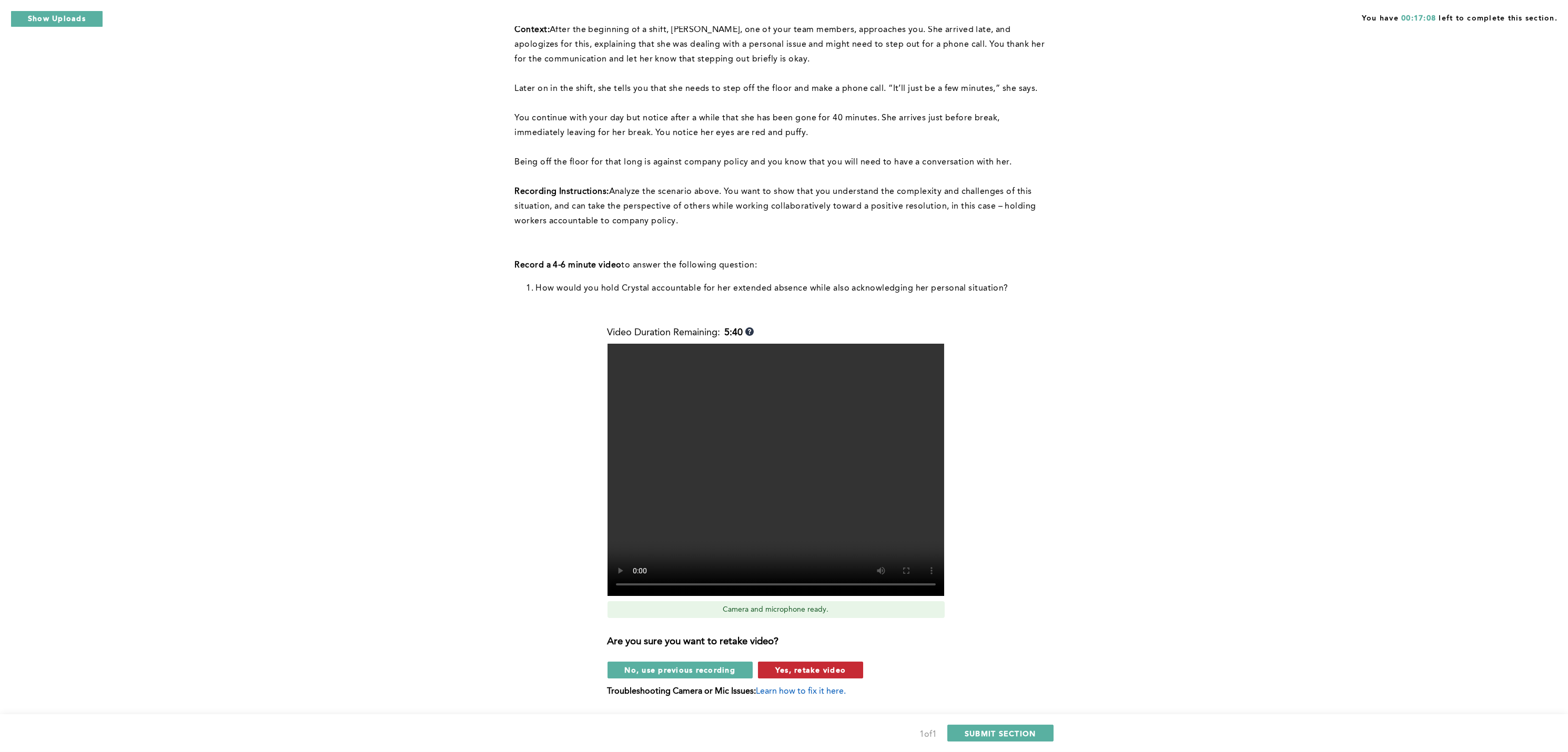
click at [794, 563] on span "Yes, retake video" at bounding box center [810, 670] width 71 height 10
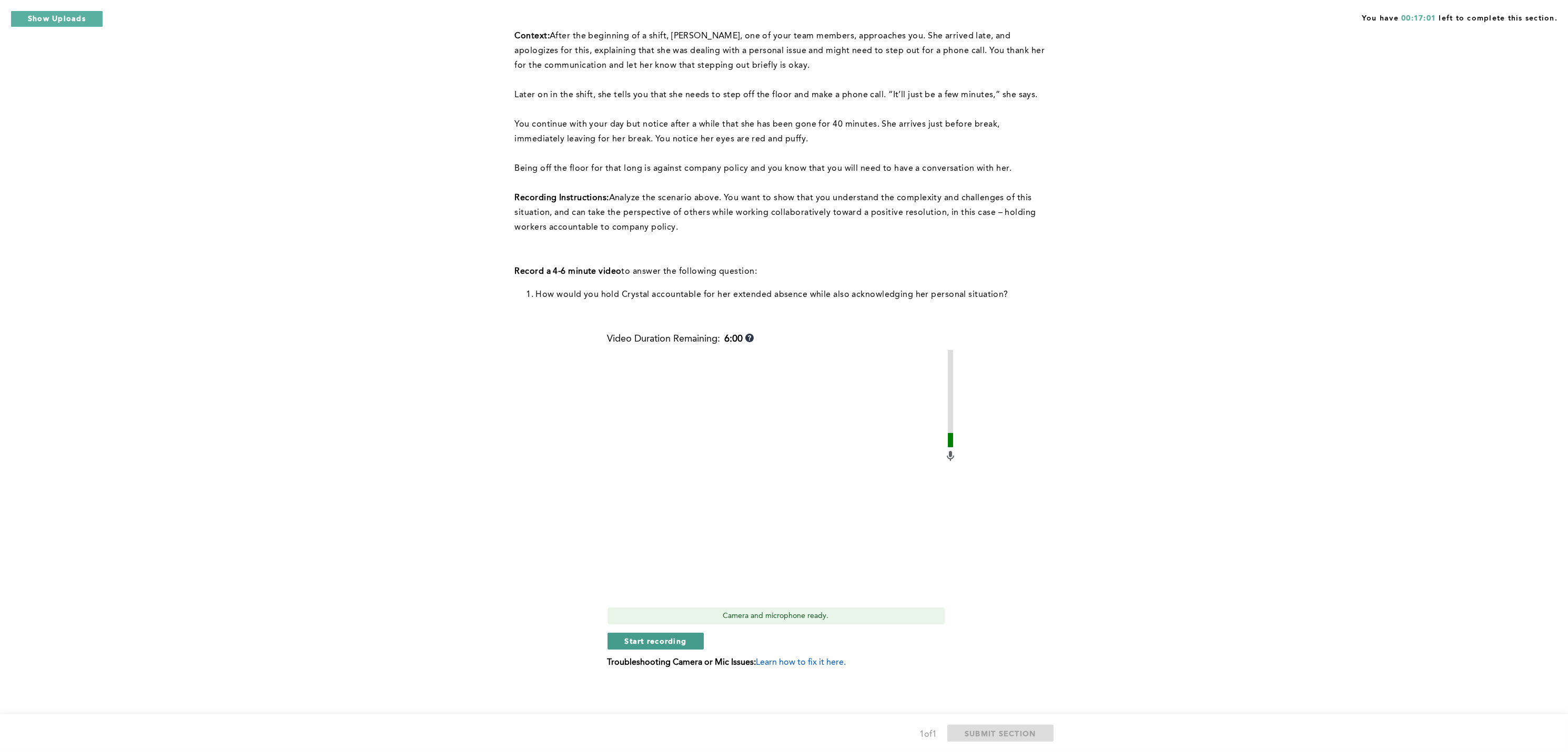
click at [655, 563] on span "Start recording" at bounding box center [655, 641] width 62 height 10
click at [655, 563] on span "Stop recording" at bounding box center [655, 641] width 62 height 10
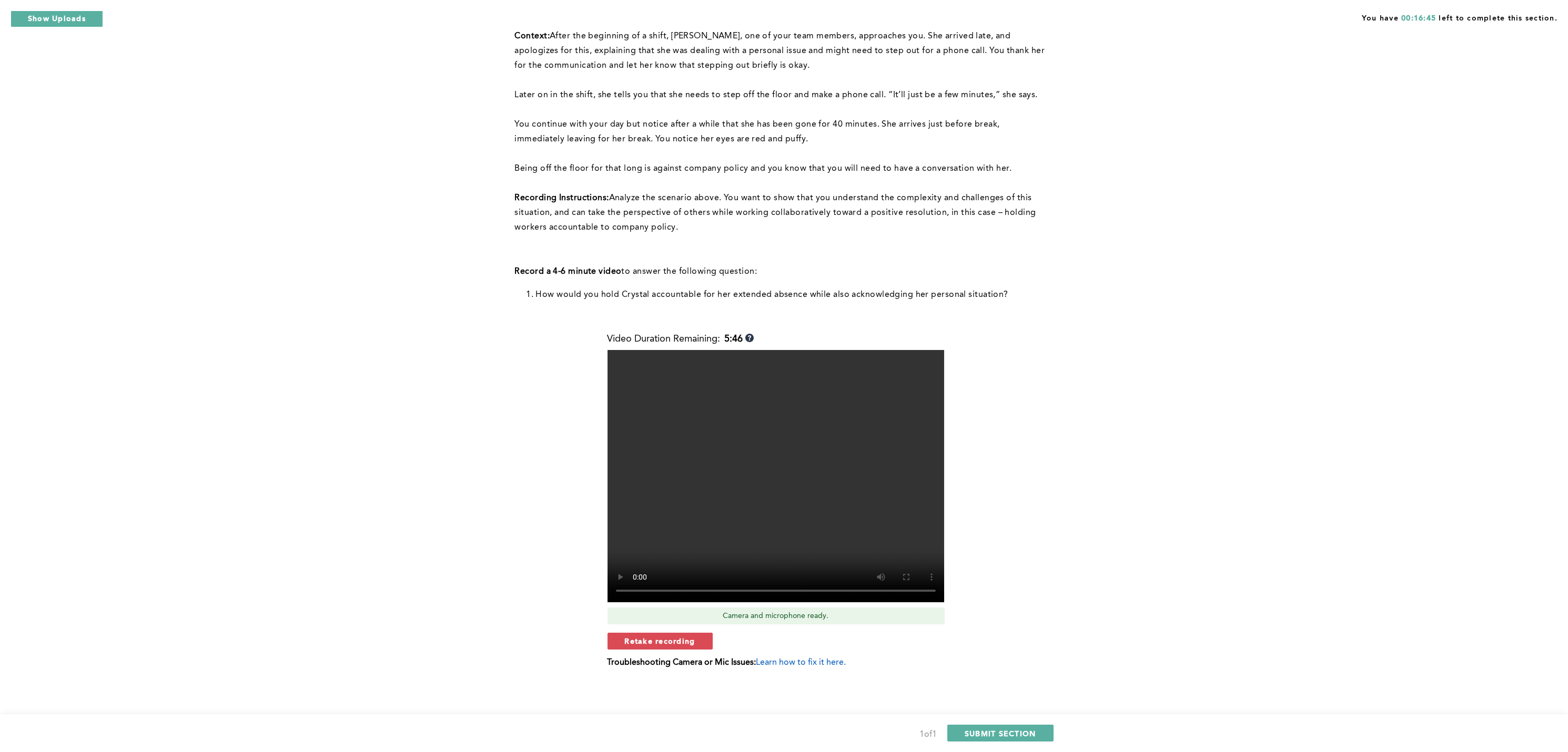
click at [655, 563] on span "Retake recording" at bounding box center [660, 641] width 71 height 10
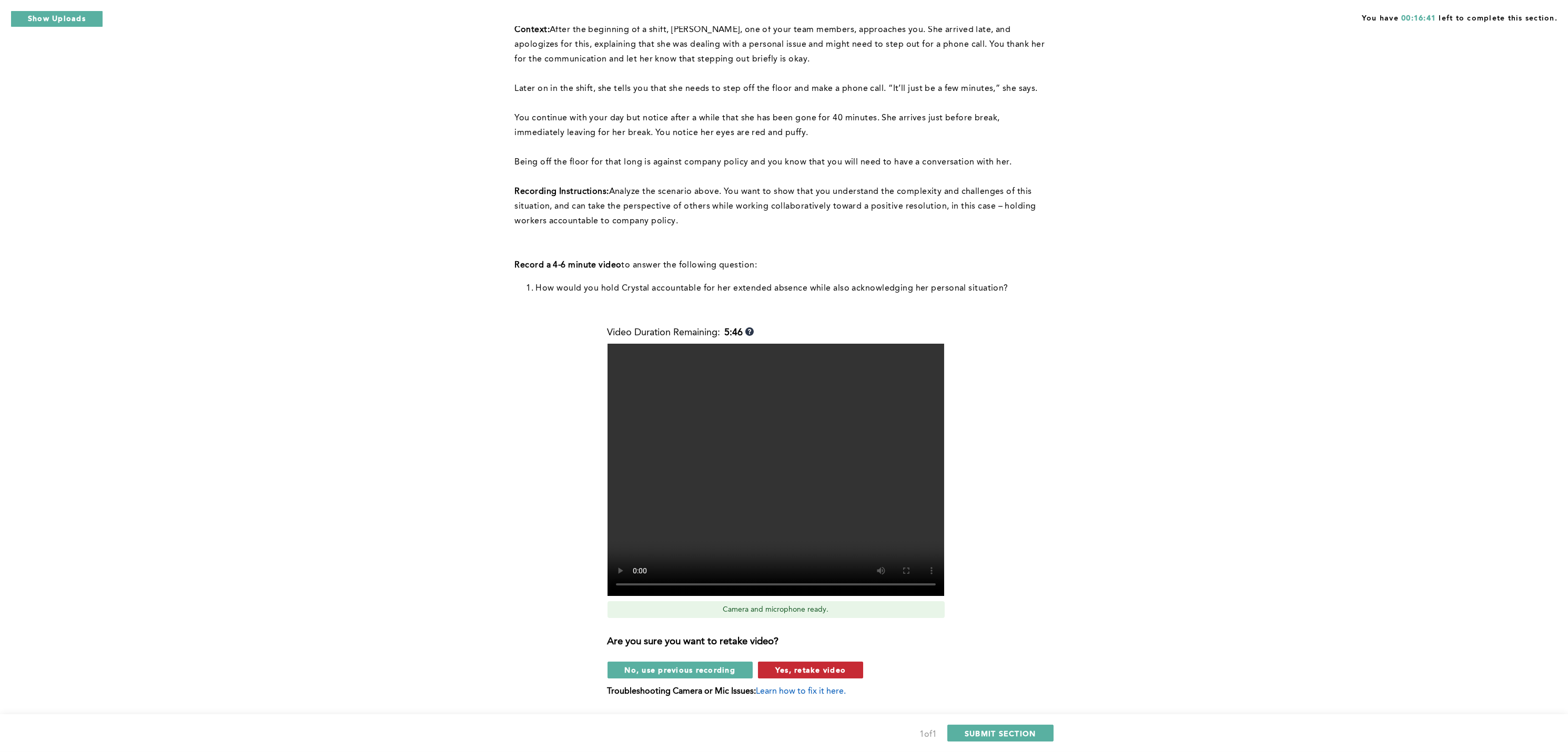
click at [805, 563] on button "Yes, retake video" at bounding box center [810, 670] width 105 height 16
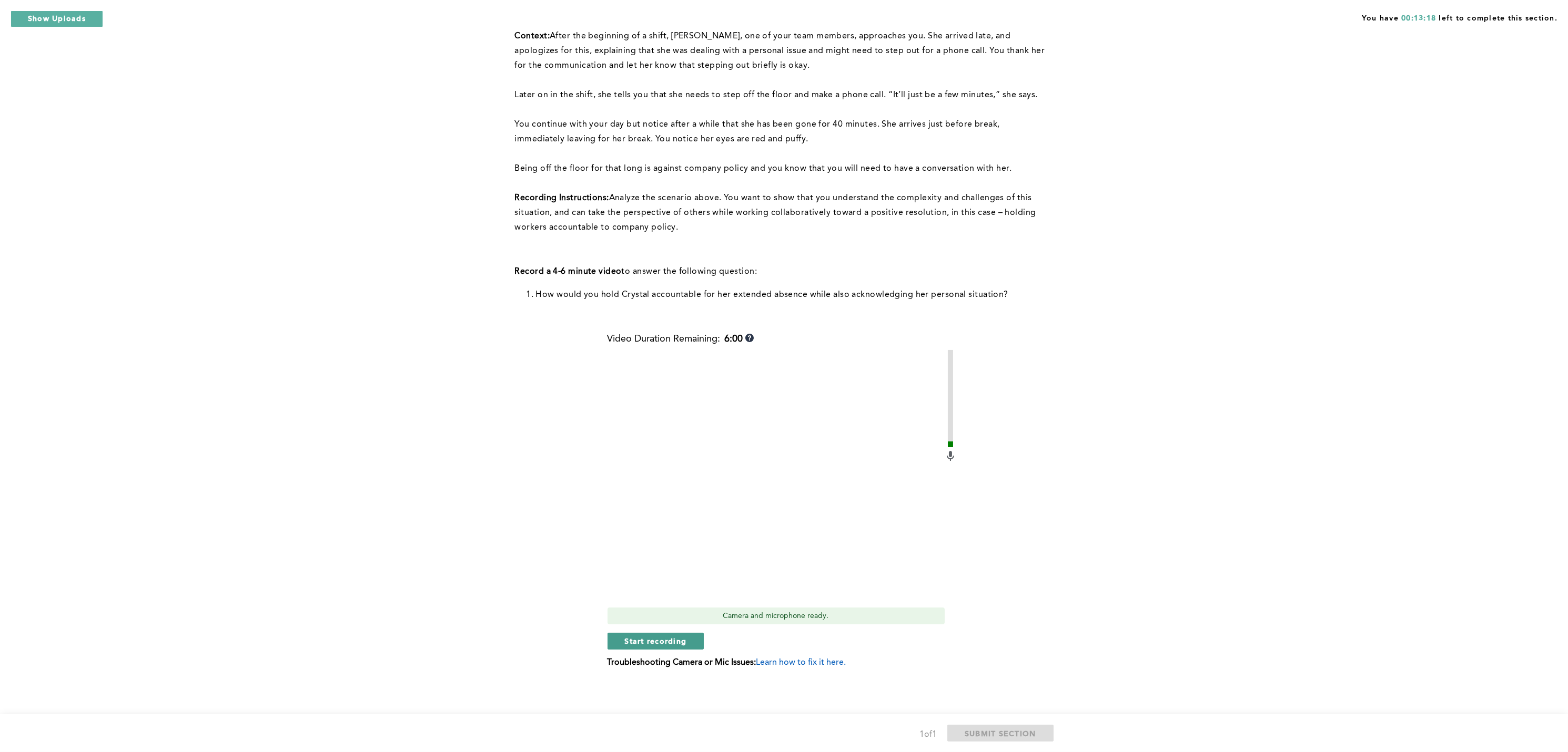
click at [654, 563] on span "Start recording" at bounding box center [655, 641] width 62 height 10
click at [654, 563] on span "Stop recording" at bounding box center [655, 641] width 62 height 10
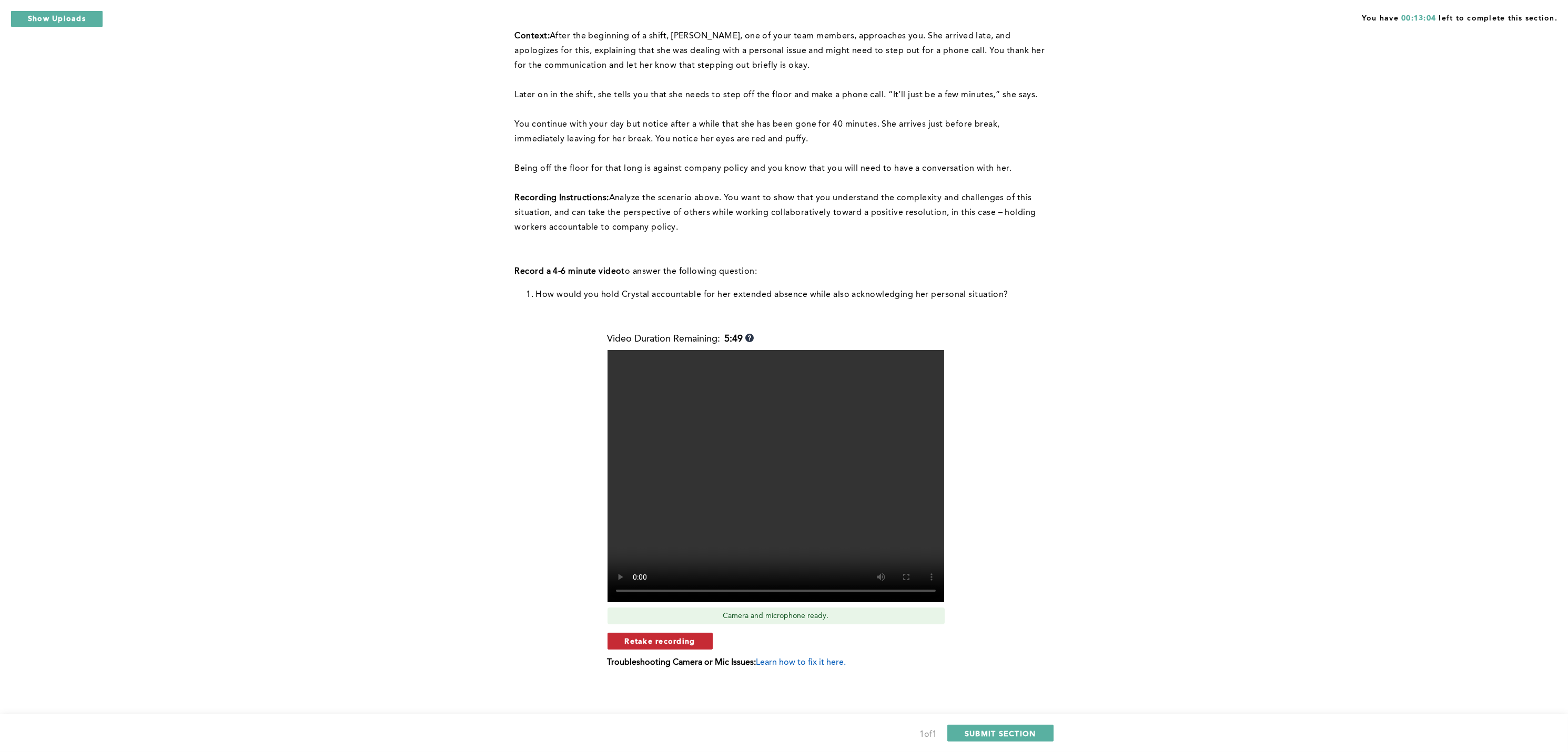
click at [657, 563] on span "Retake recording" at bounding box center [660, 641] width 71 height 10
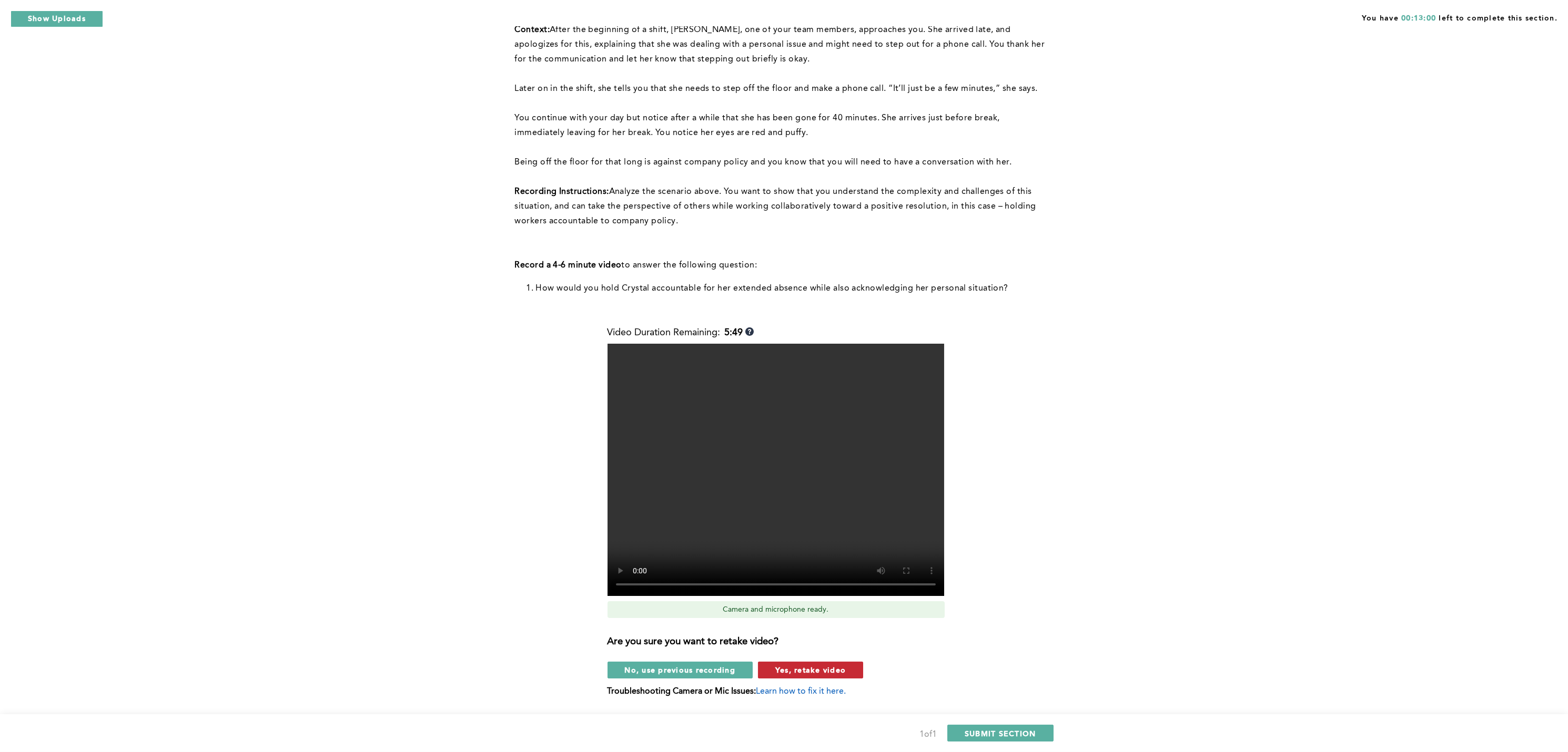
click at [799, 563] on span "Yes, retake video" at bounding box center [810, 670] width 71 height 10
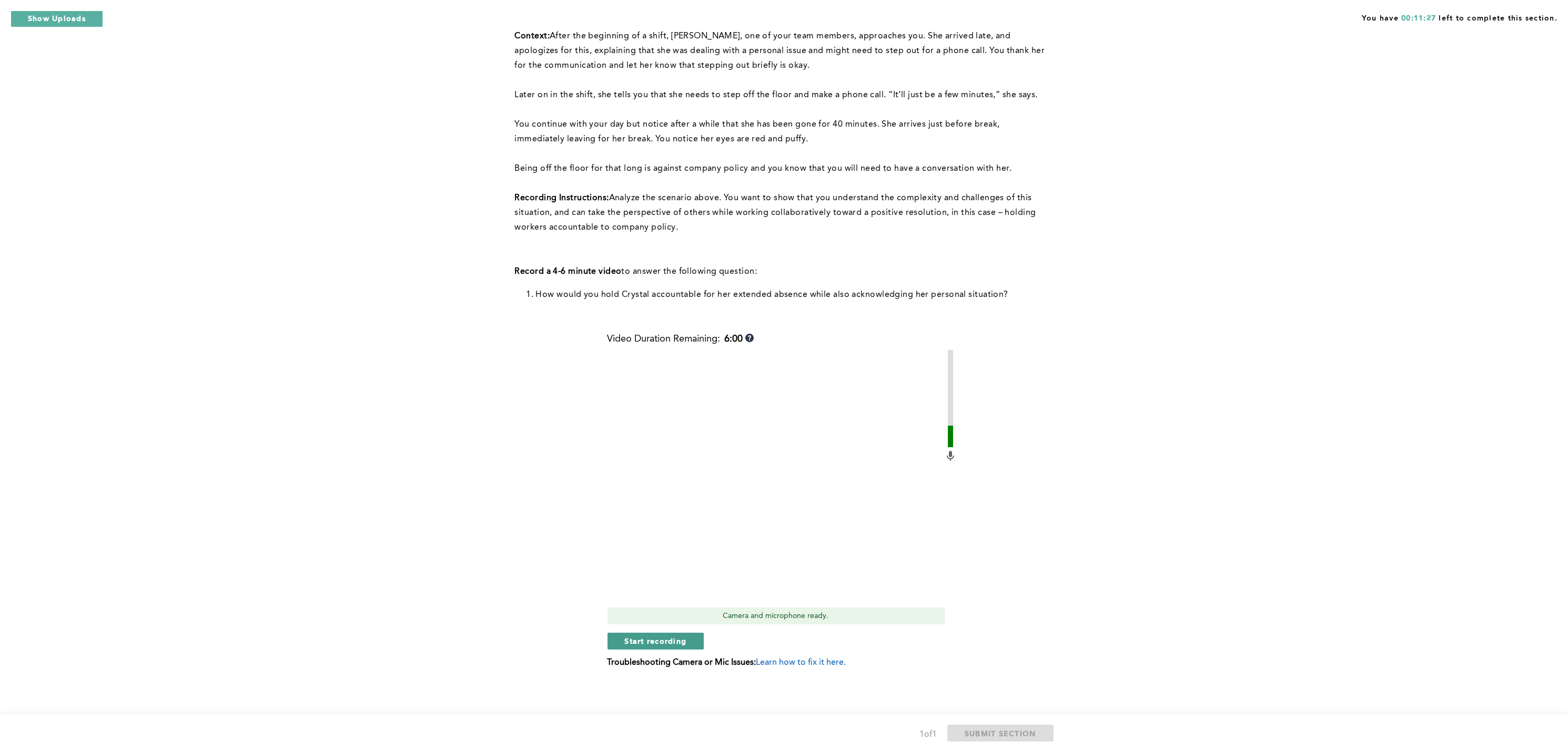
click at [650, 563] on span "Start recording" at bounding box center [655, 641] width 62 height 10
click at [650, 563] on span "Stop recording" at bounding box center [655, 641] width 62 height 10
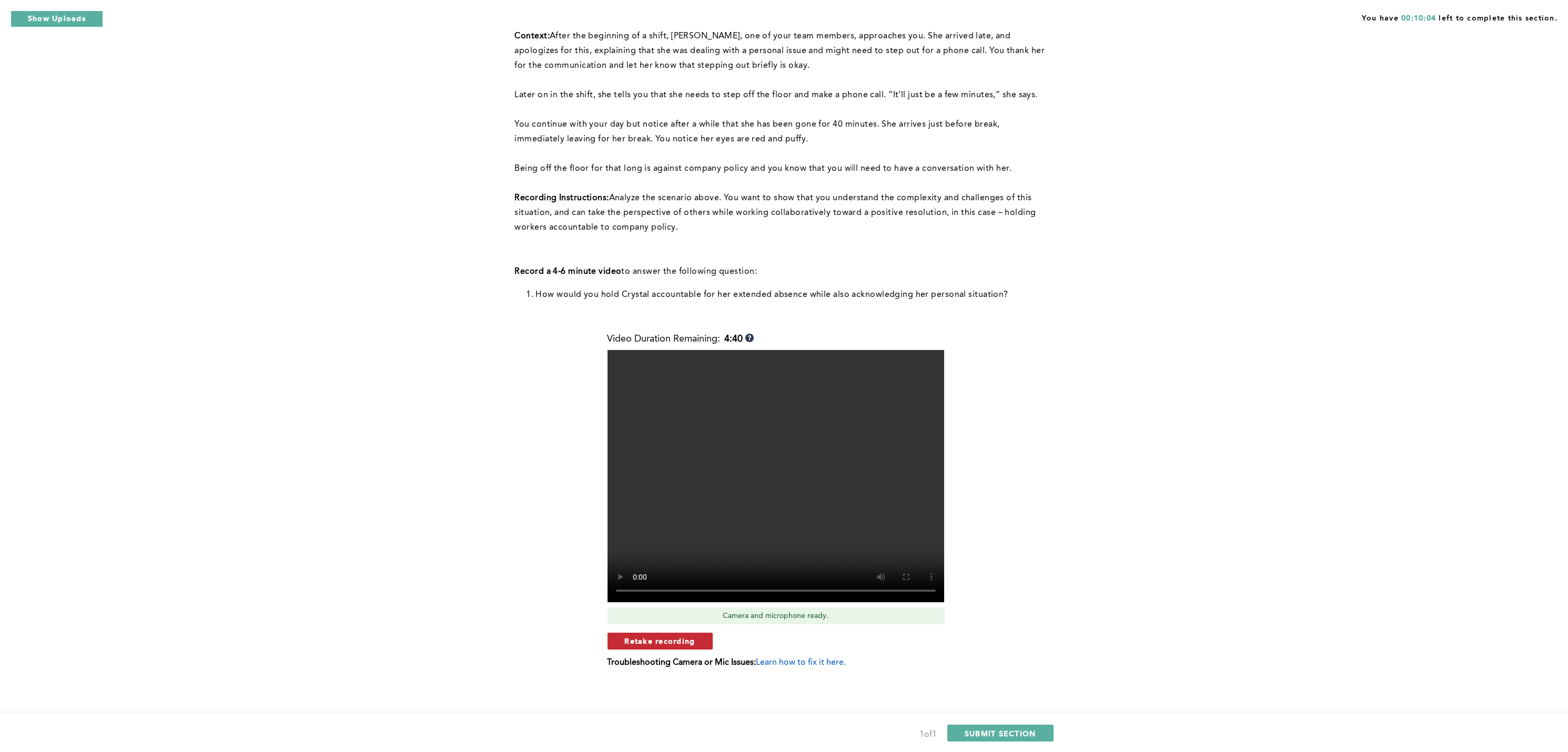
click at [662, 563] on span "Retake recording" at bounding box center [660, 641] width 71 height 10
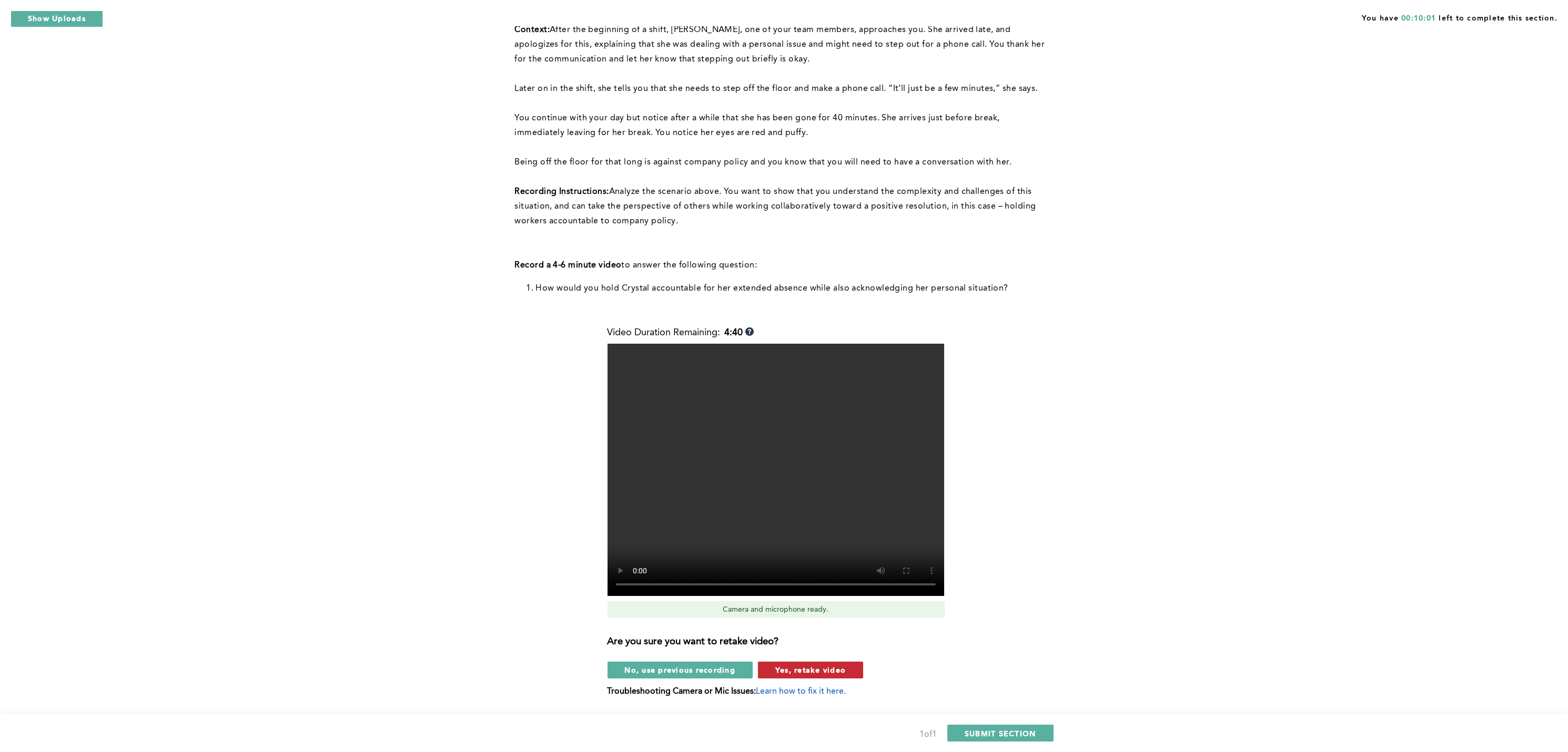
click at [832, 563] on span "Yes, retake video" at bounding box center [810, 670] width 71 height 10
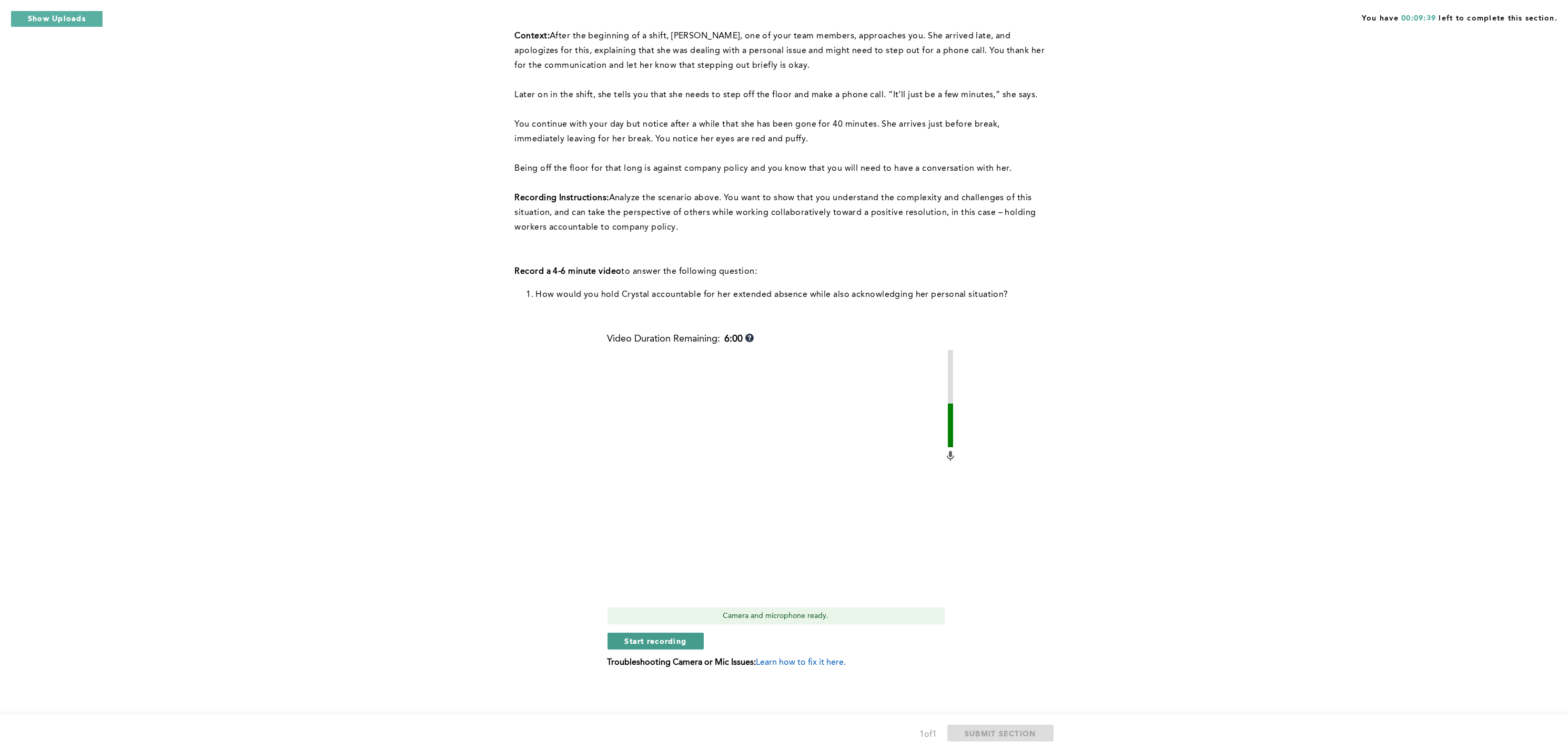
click at [654, 563] on span "Start recording" at bounding box center [655, 641] width 62 height 10
click at [654, 563] on span "Stop recording" at bounding box center [655, 641] width 62 height 10
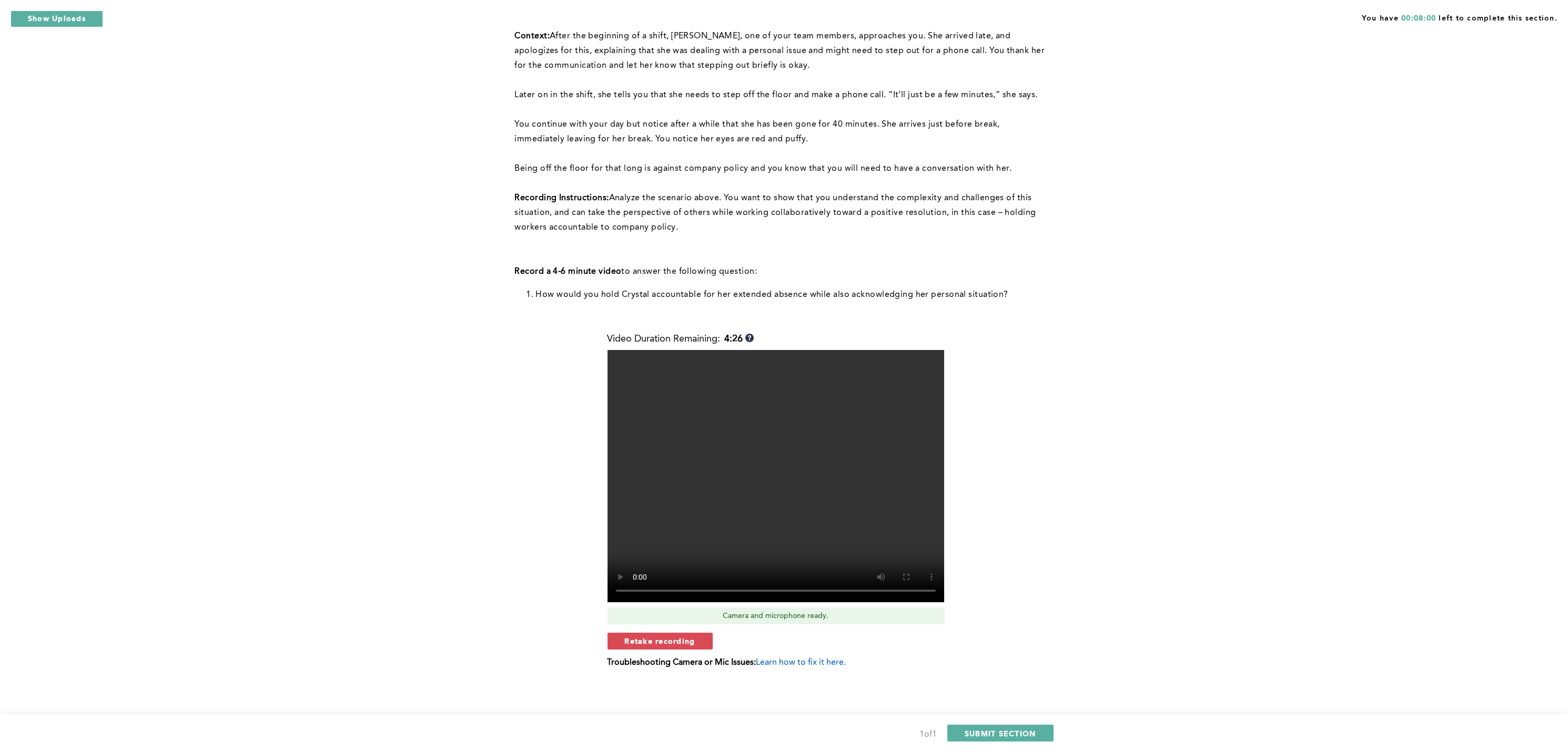
click at [654, 563] on span "Retake recording" at bounding box center [660, 641] width 71 height 10
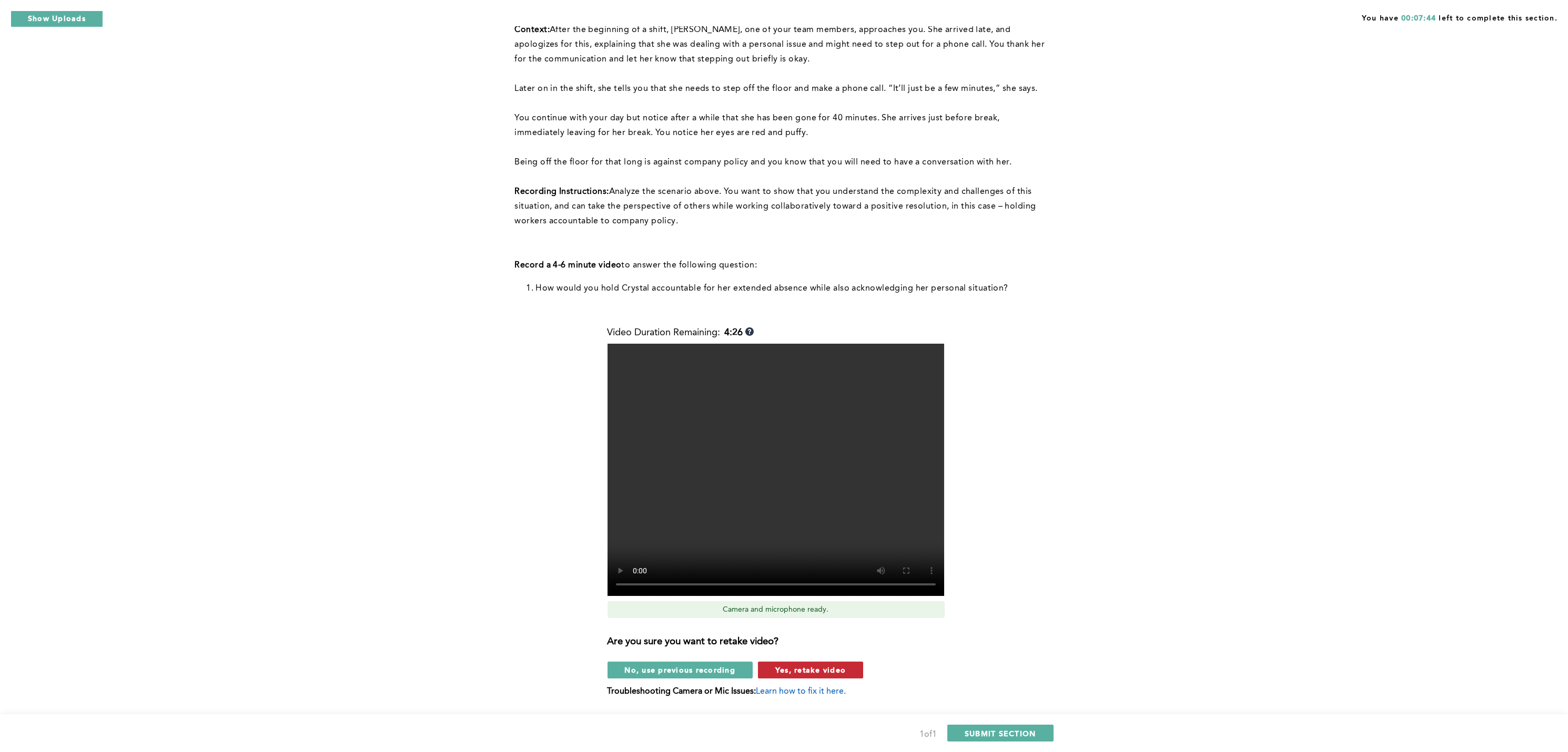
click at [813, 563] on span "Yes, retake video" at bounding box center [810, 670] width 71 height 10
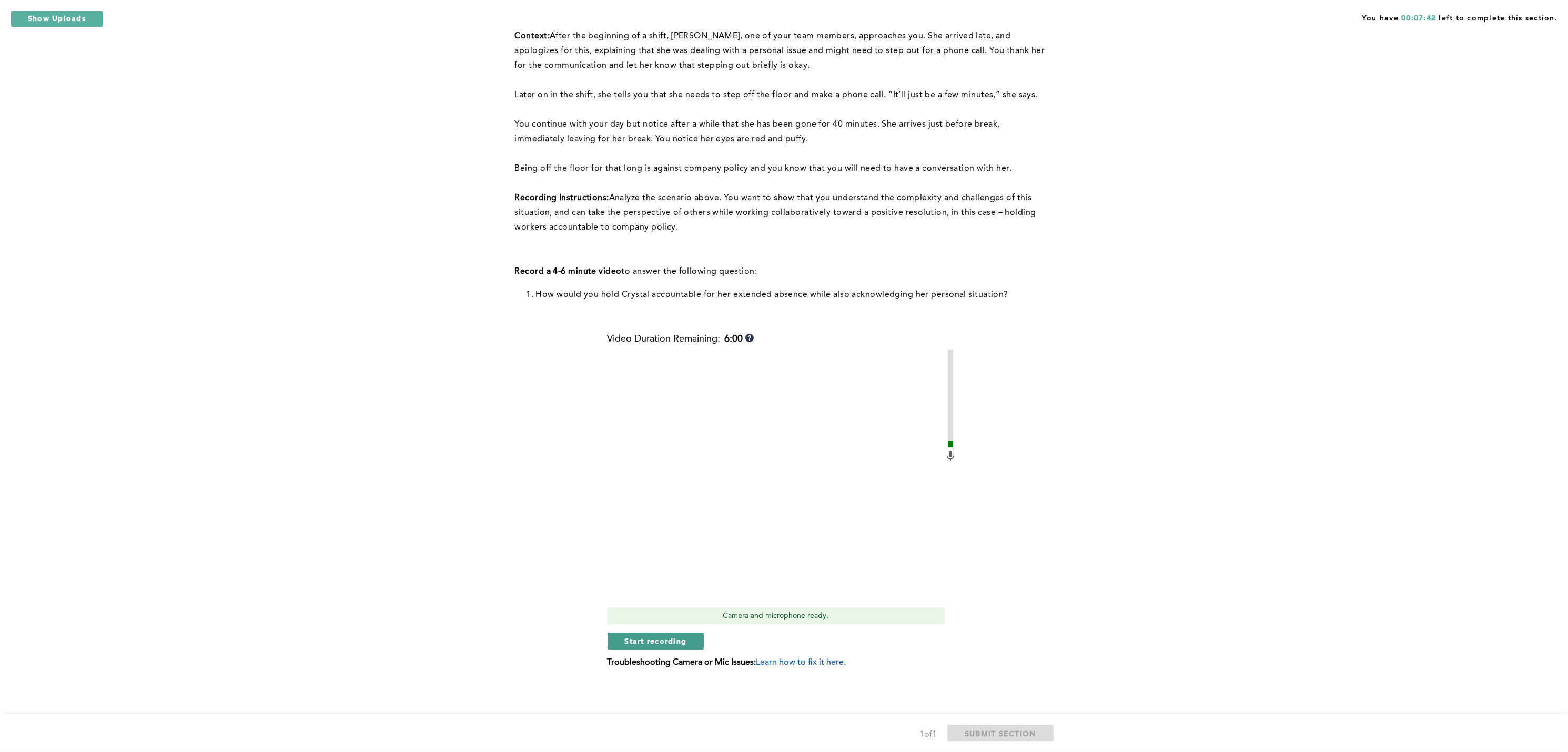
click at [664, 563] on span "Start recording" at bounding box center [655, 641] width 62 height 10
click at [664, 563] on span "Stop recording" at bounding box center [655, 641] width 62 height 10
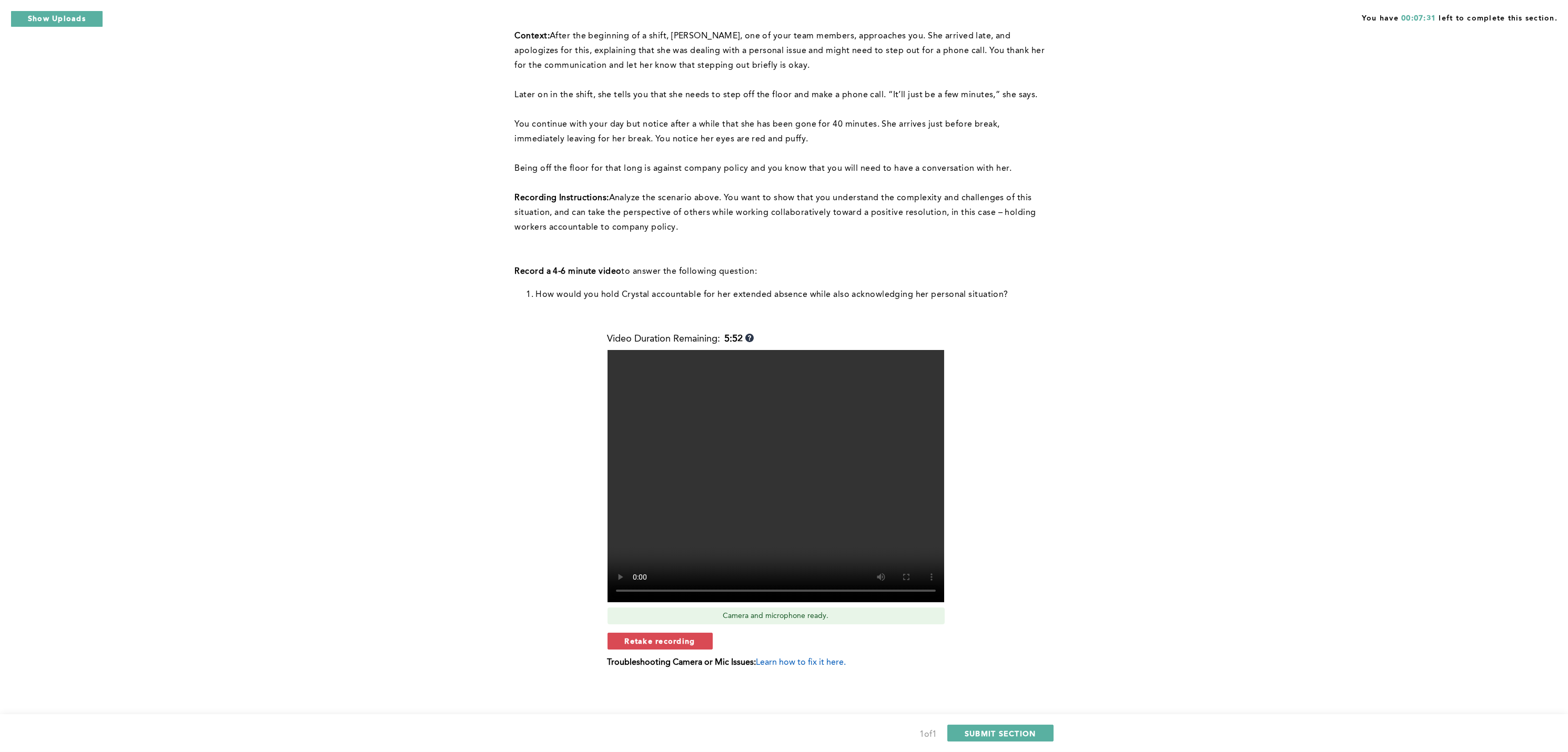
click at [664, 563] on span "Retake recording" at bounding box center [660, 641] width 71 height 10
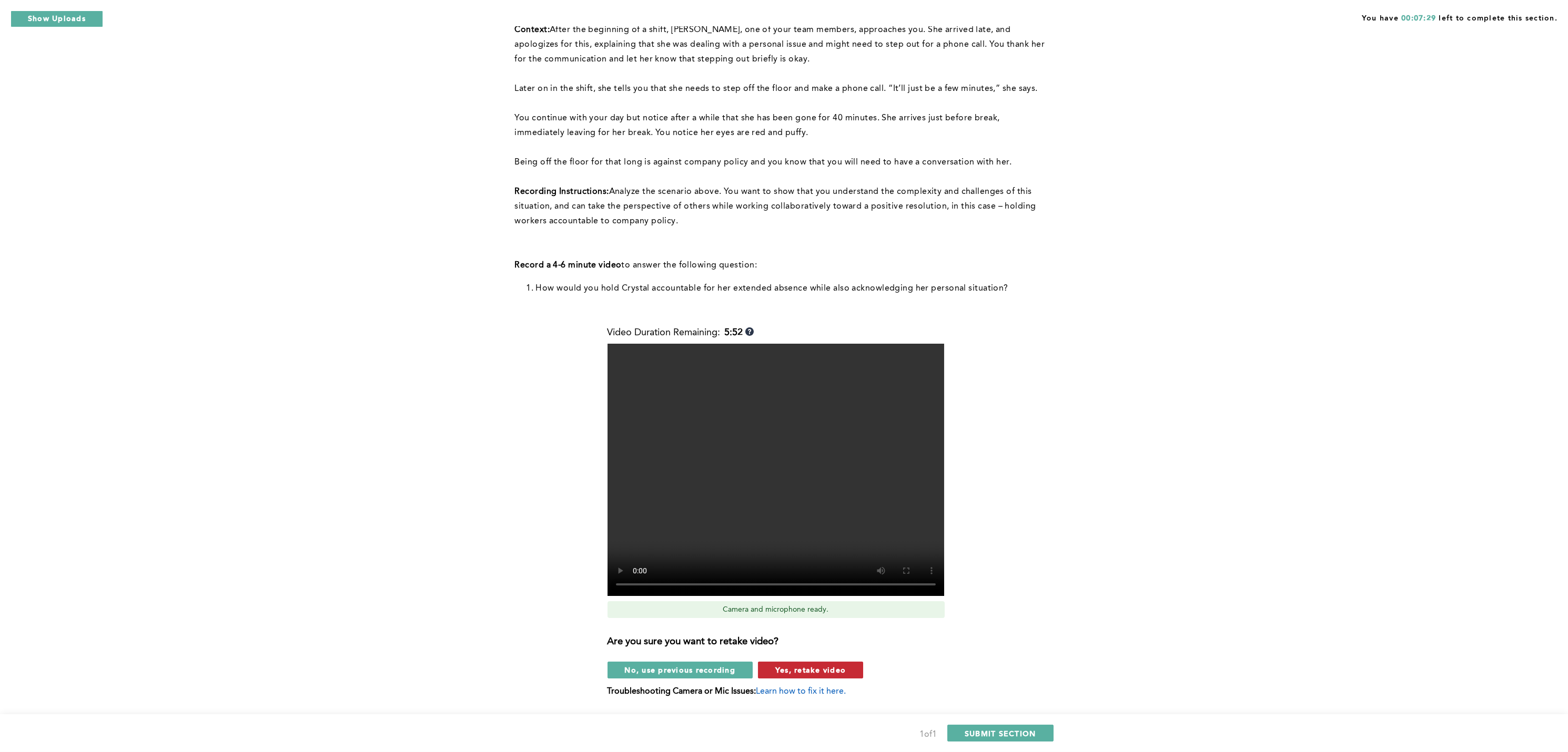
click at [803, 563] on span "Yes, retake video" at bounding box center [810, 670] width 71 height 10
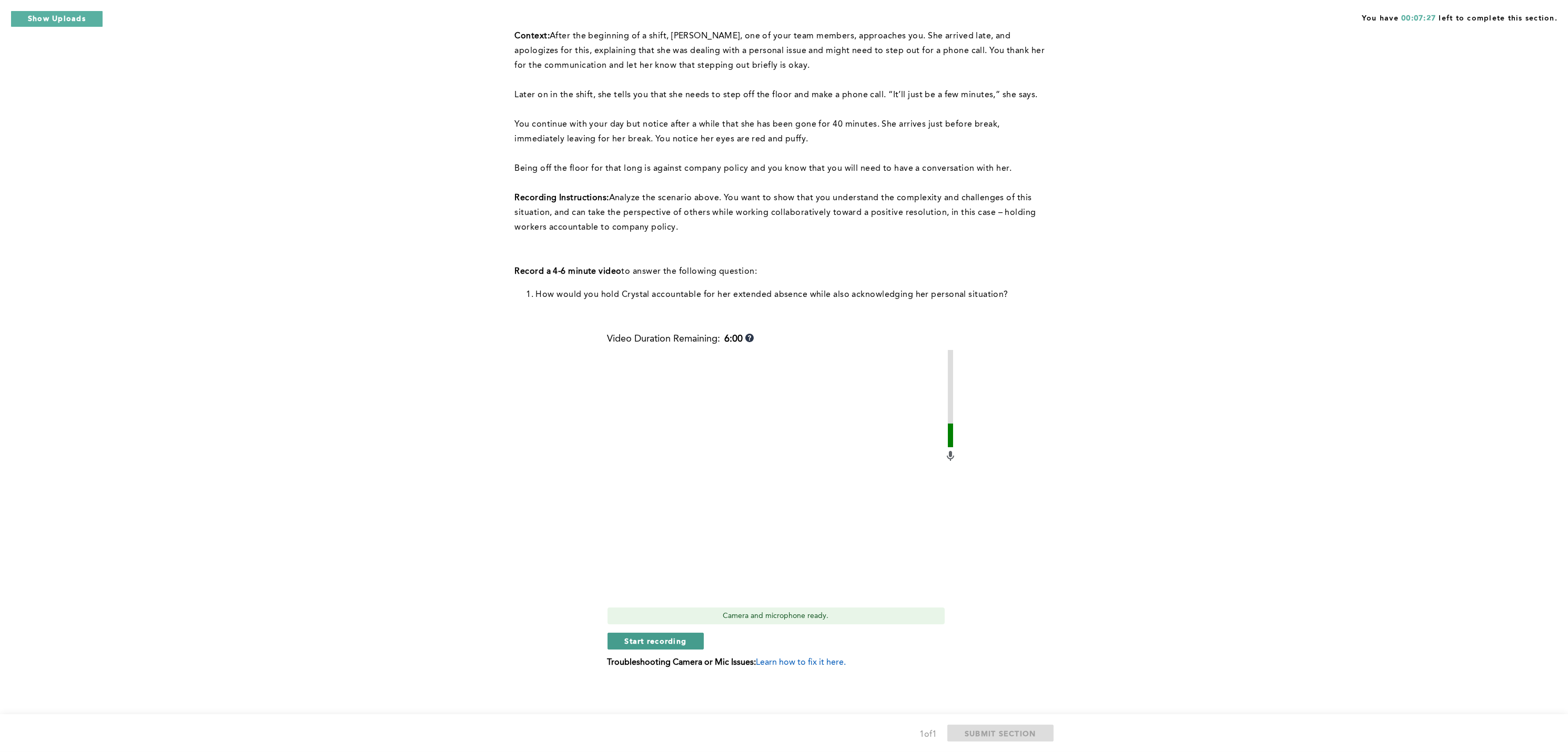
click at [646, 563] on span "Start recording" at bounding box center [655, 641] width 62 height 10
click at [646, 563] on span "Stop recording" at bounding box center [655, 641] width 62 height 10
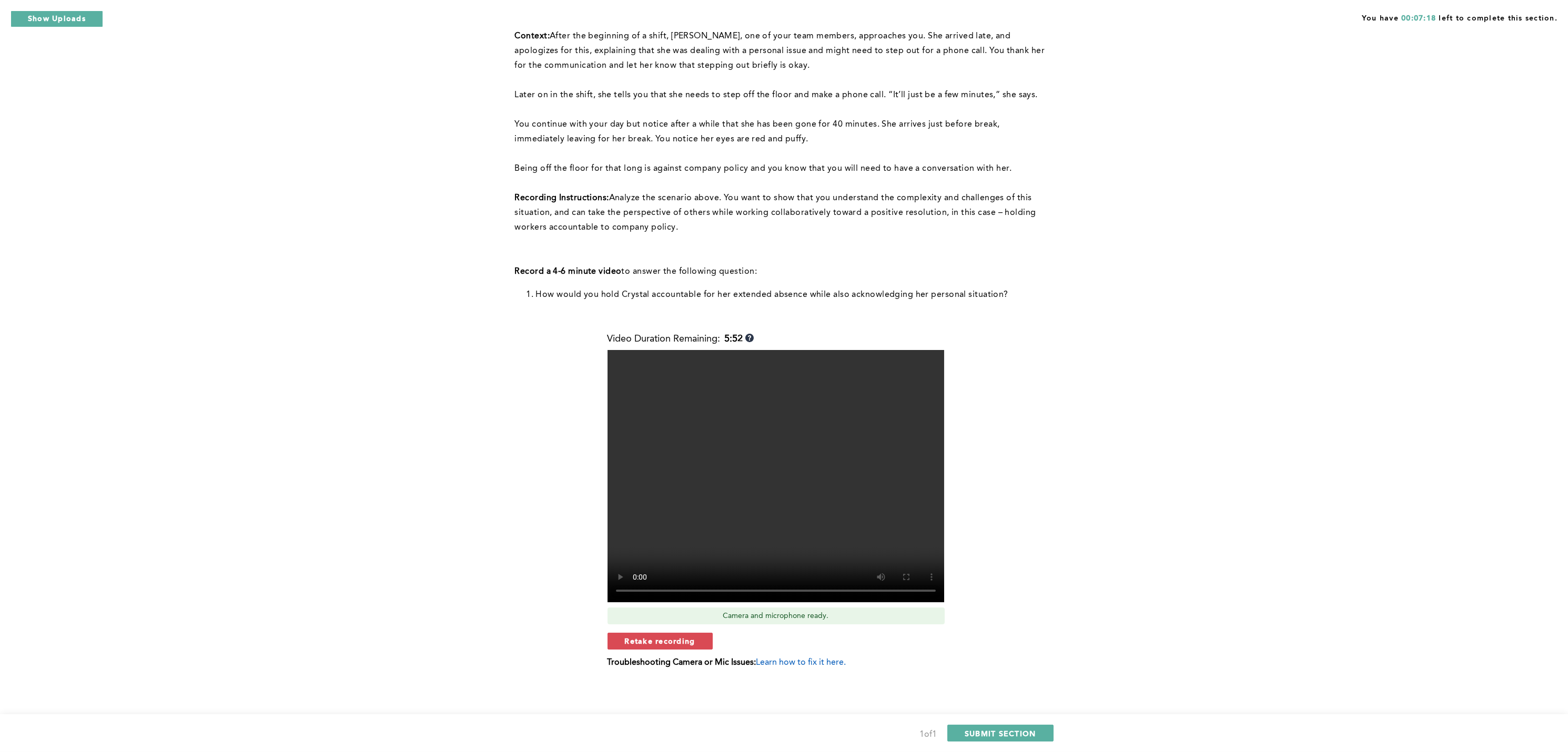
click at [646, 563] on span "Retake recording" at bounding box center [660, 641] width 71 height 10
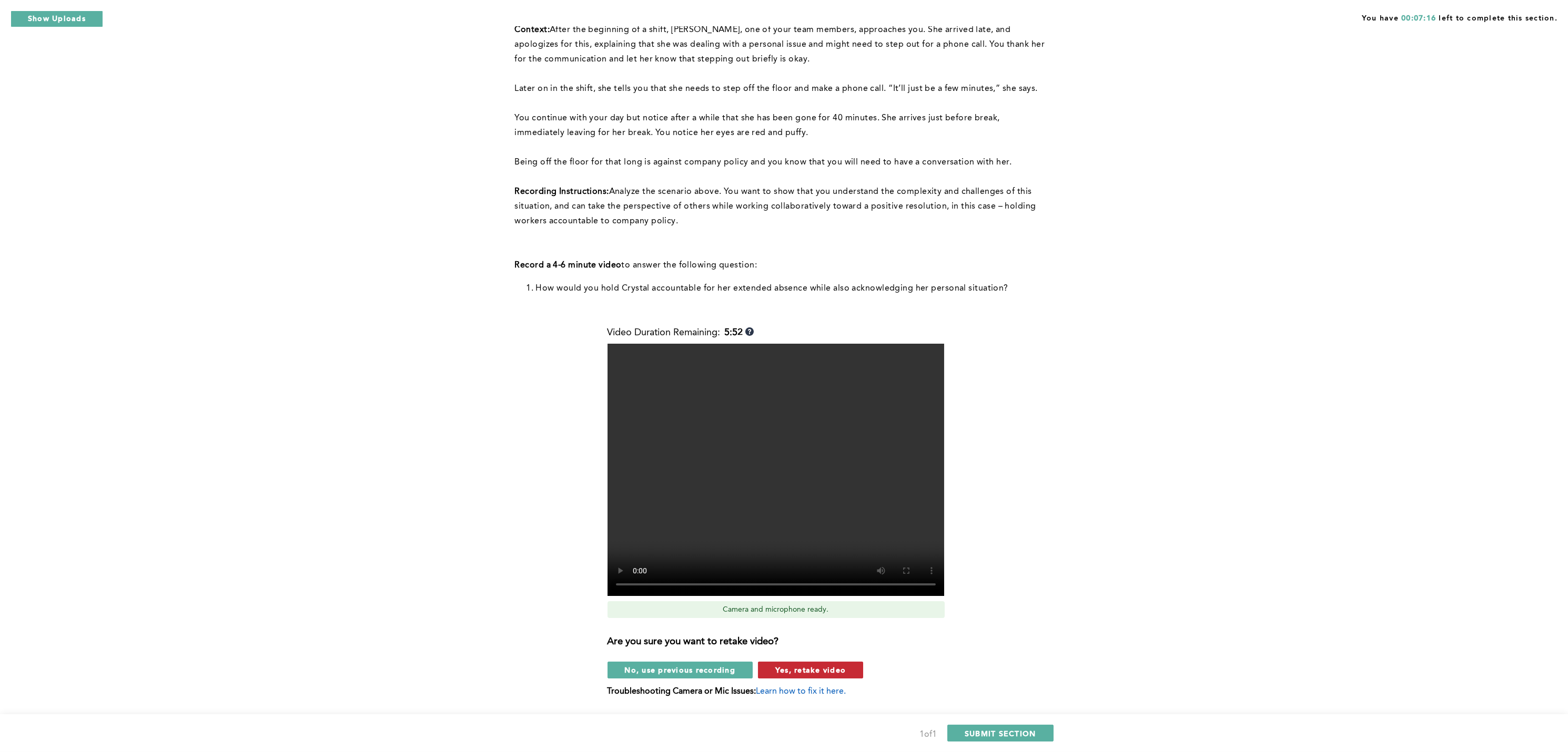
click at [829, 563] on span "Yes, retake video" at bounding box center [810, 670] width 71 height 10
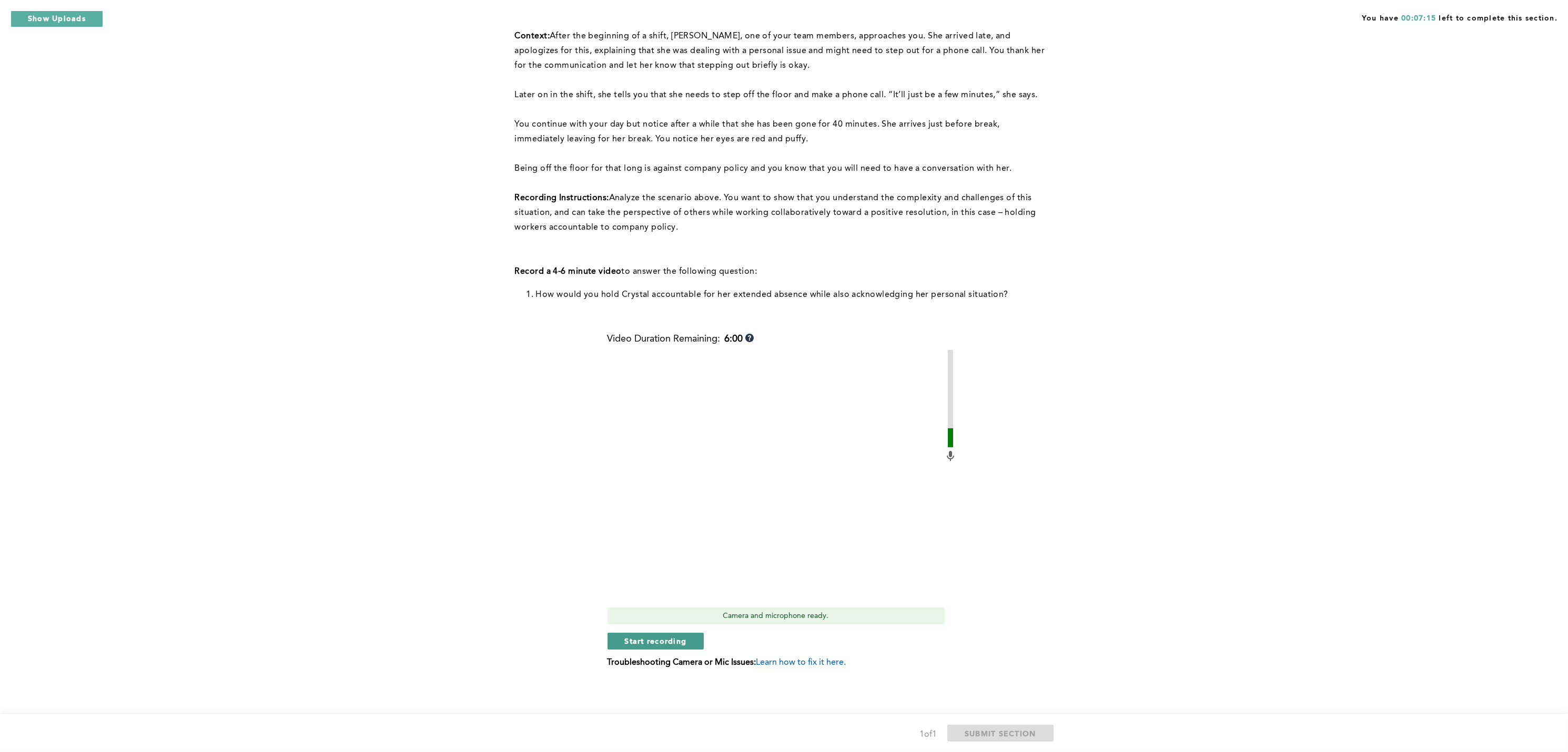
click at [656, 563] on span "Start recording" at bounding box center [655, 641] width 62 height 10
click at [656, 563] on span "Stop recording" at bounding box center [655, 641] width 62 height 10
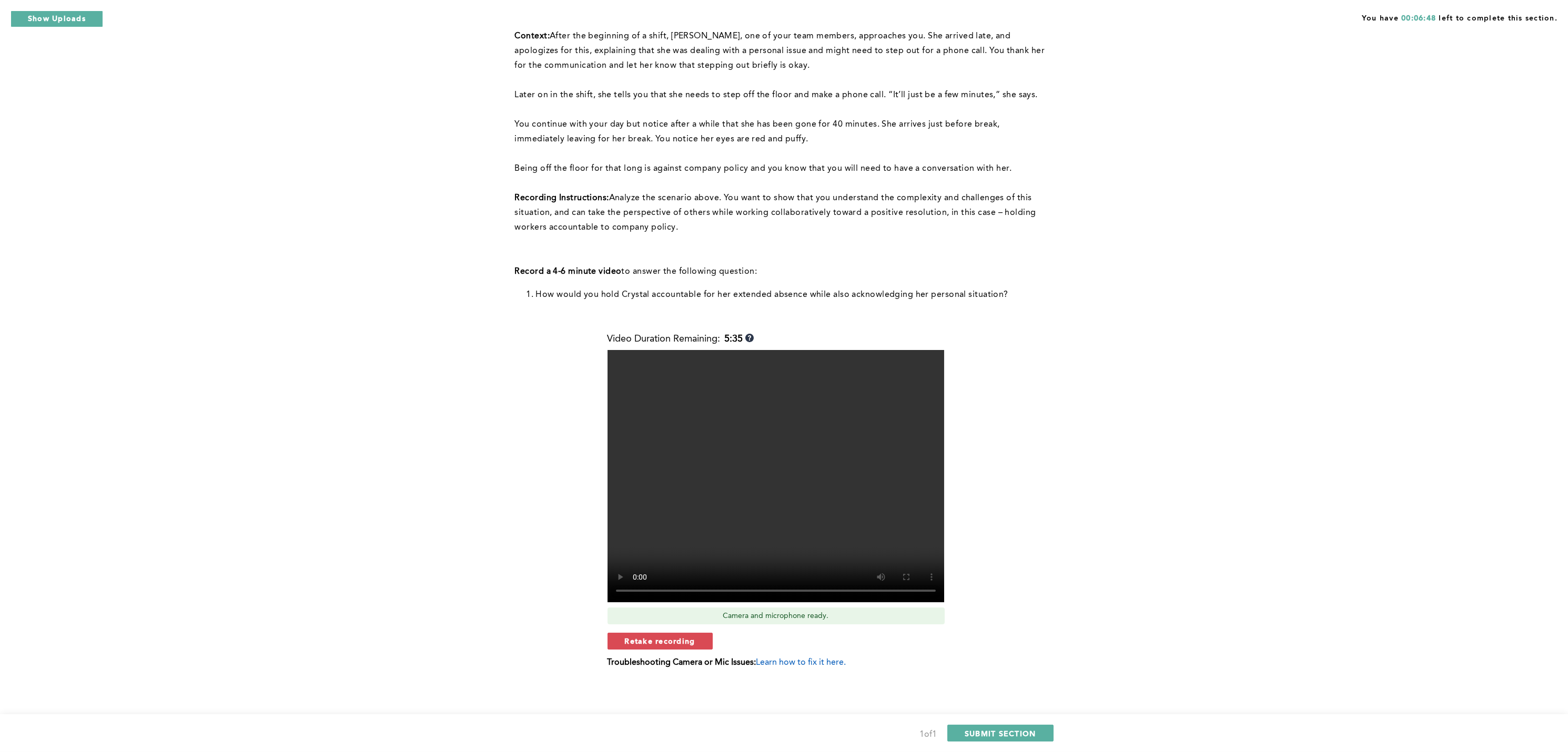
click at [656, 563] on span "Retake recording" at bounding box center [660, 641] width 71 height 10
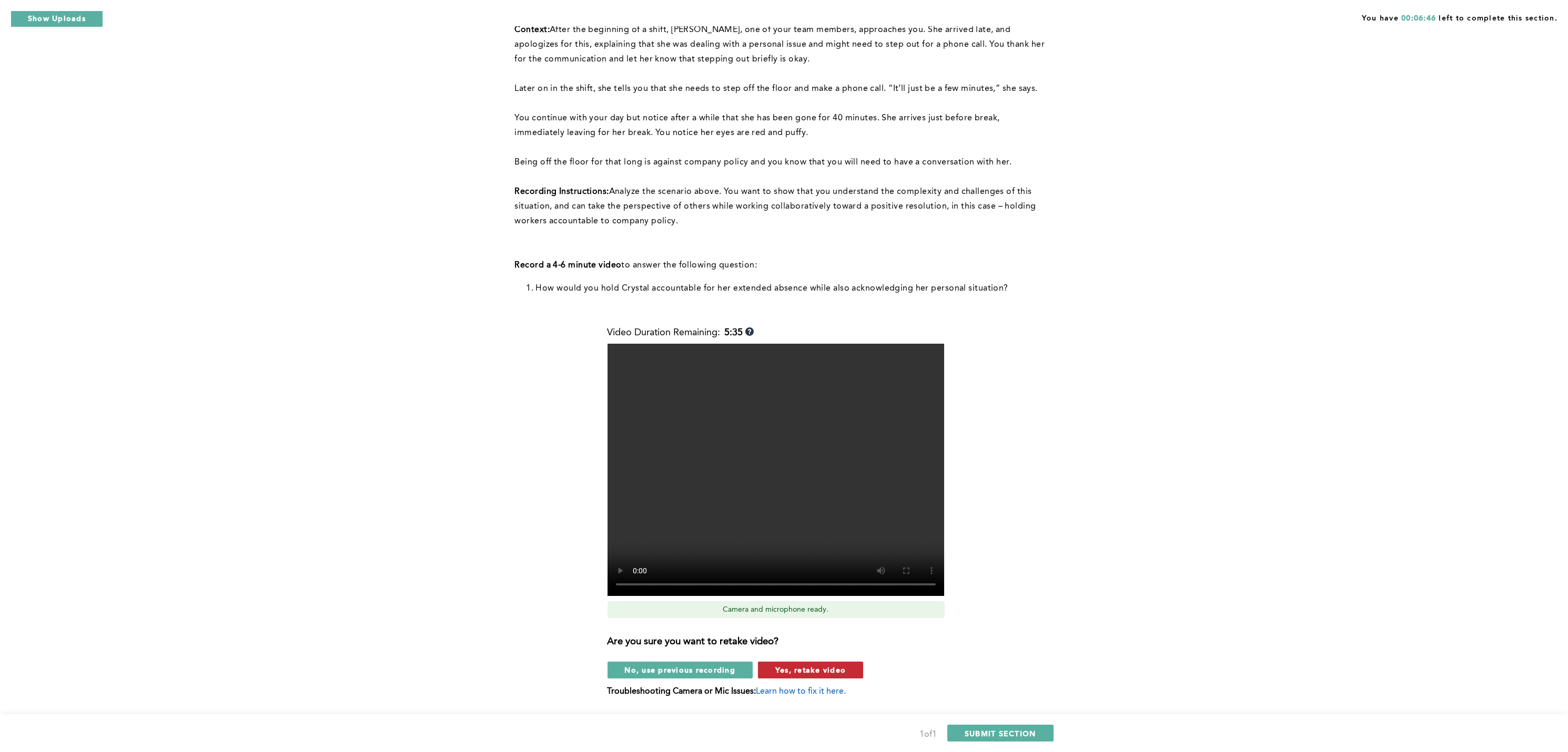
click at [802, 563] on span "Yes, retake video" at bounding box center [810, 670] width 71 height 10
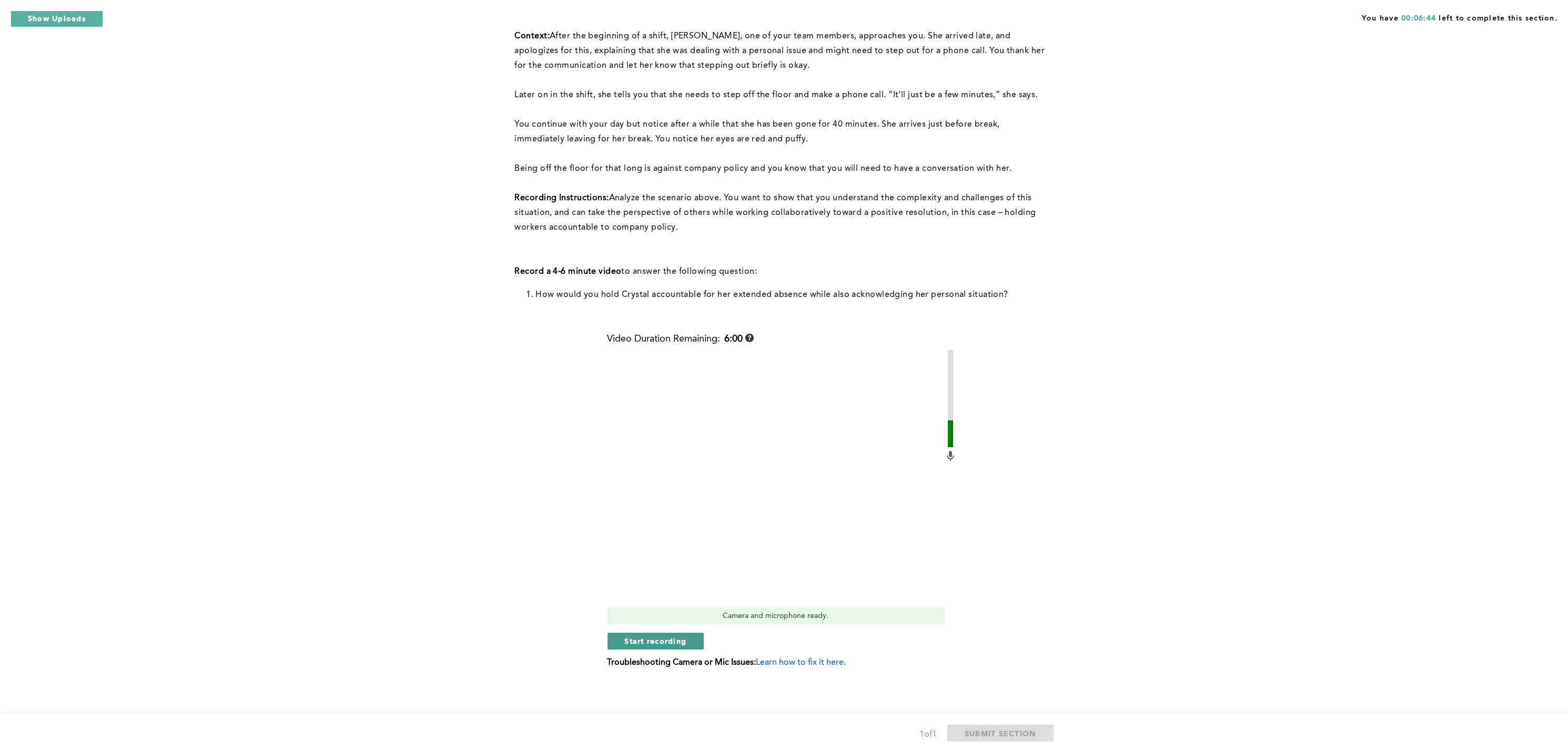
click at [672, 563] on span "Start recording" at bounding box center [655, 641] width 62 height 10
click at [672, 563] on span "Stop recording" at bounding box center [655, 641] width 62 height 10
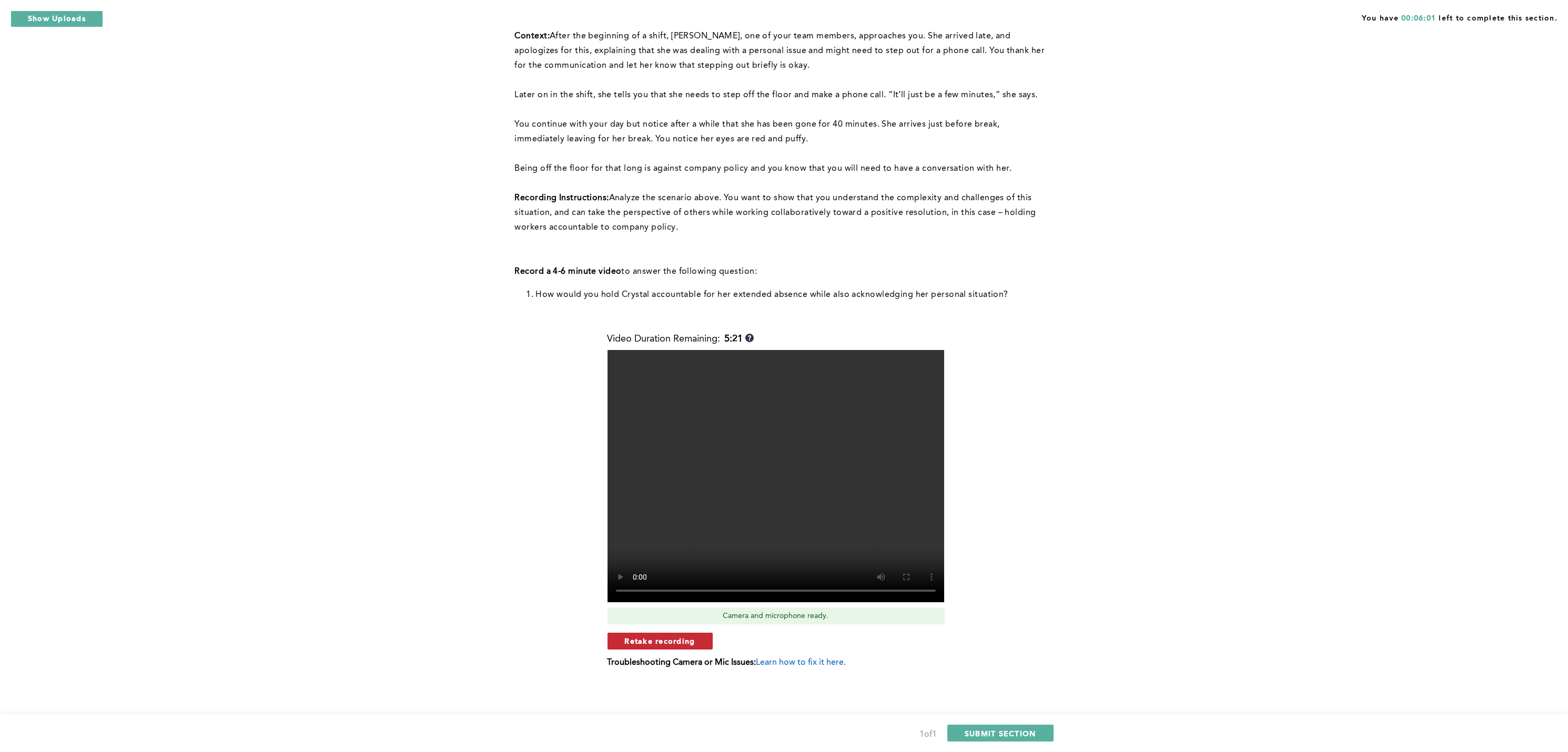
click at [662, 563] on span "Retake recording" at bounding box center [660, 641] width 71 height 10
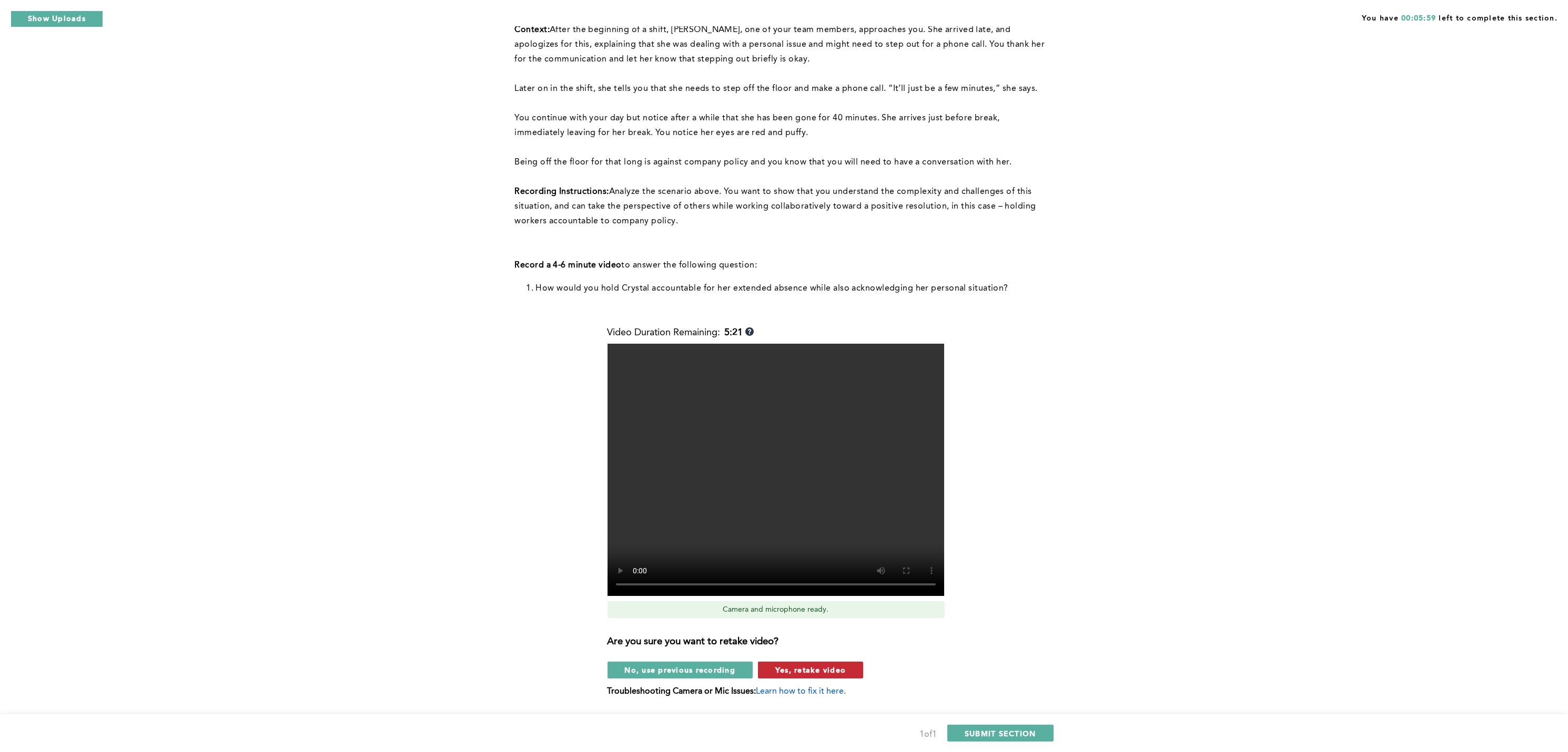
click at [804, 563] on span "Yes, retake video" at bounding box center [810, 670] width 71 height 10
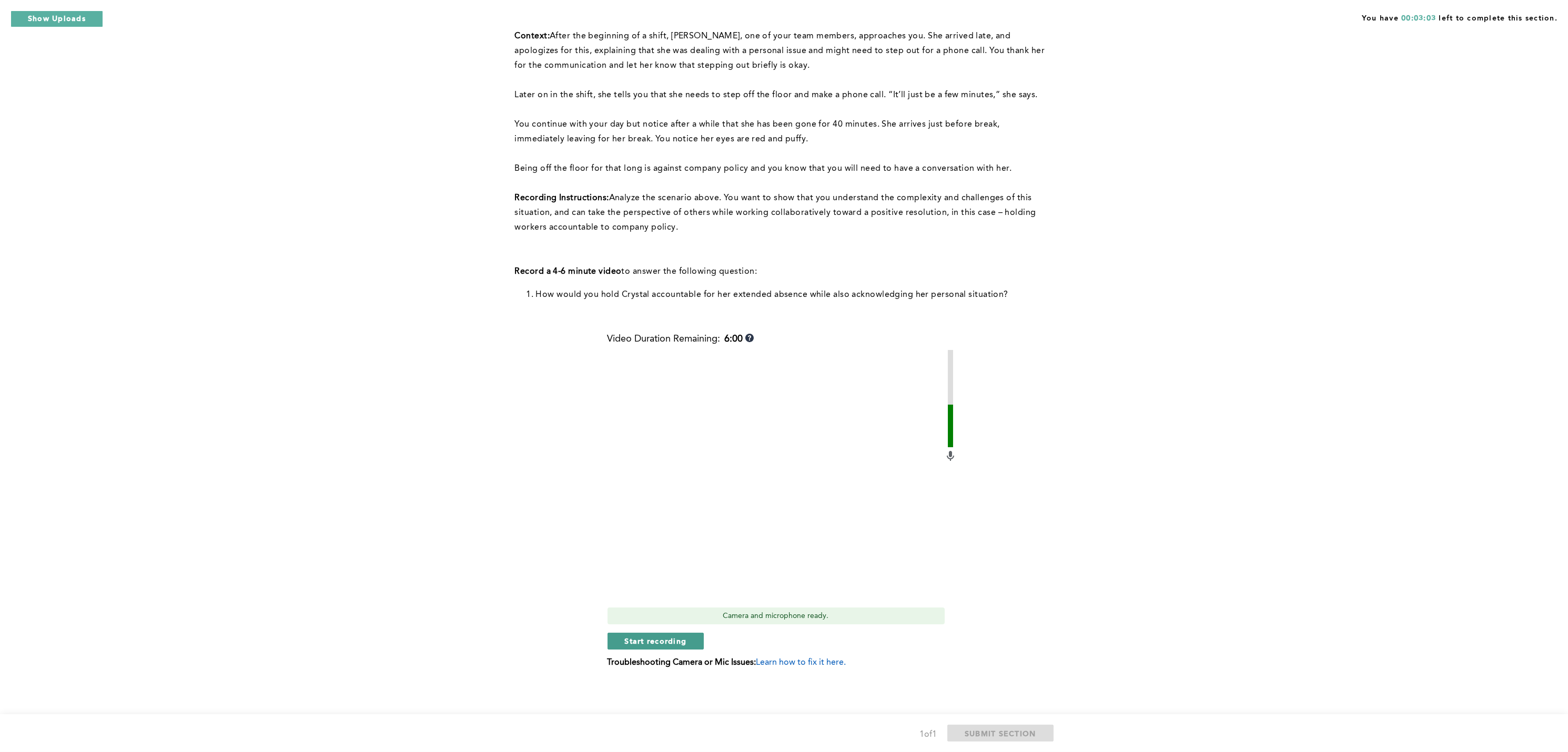
click at [674, 563] on span "Start recording" at bounding box center [655, 641] width 62 height 10
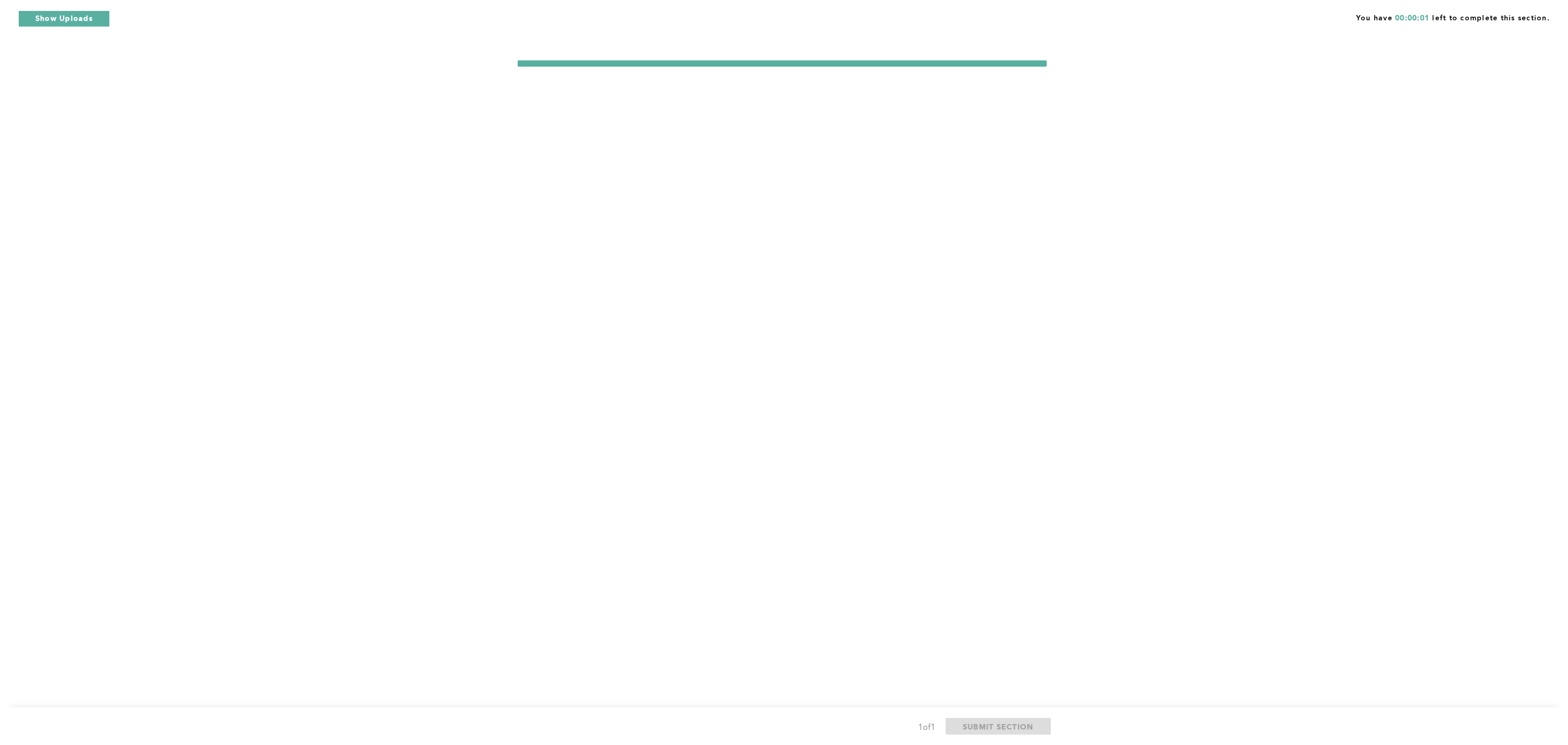
scroll to position [0, 0]
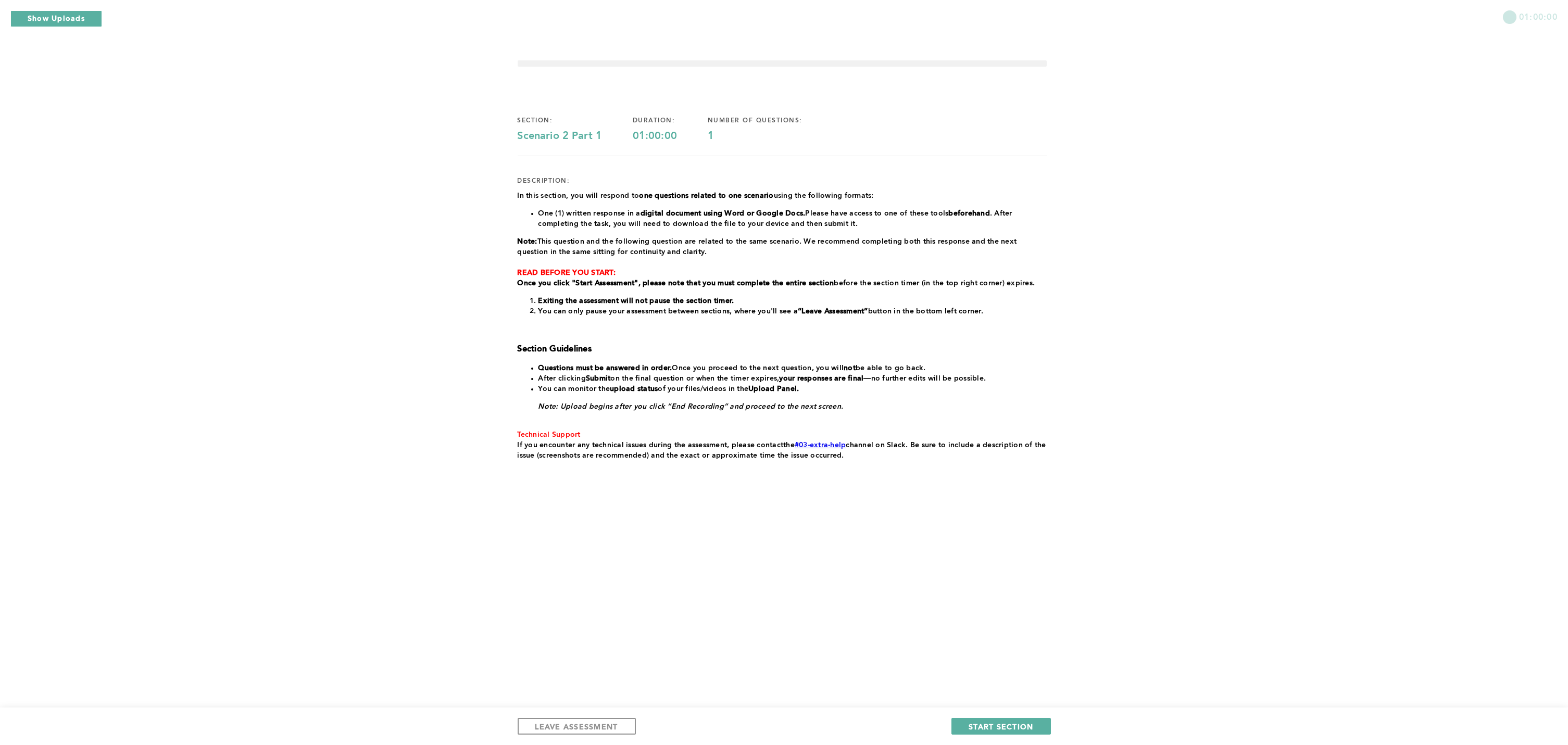
click at [916, 490] on div "section: Scenario 2 Part 1 duration: 01:00:00 number of questions: 1 descriptio…" at bounding box center [782, 307] width 529 height 413
click at [635, 558] on div "01:00:00 section: Scenario 2 Part 1 duration: 01:00:00 number of questions: 1 d…" at bounding box center [784, 372] width 1568 height 745
click at [988, 558] on span "START SECTION" at bounding box center [1000, 726] width 64 height 10
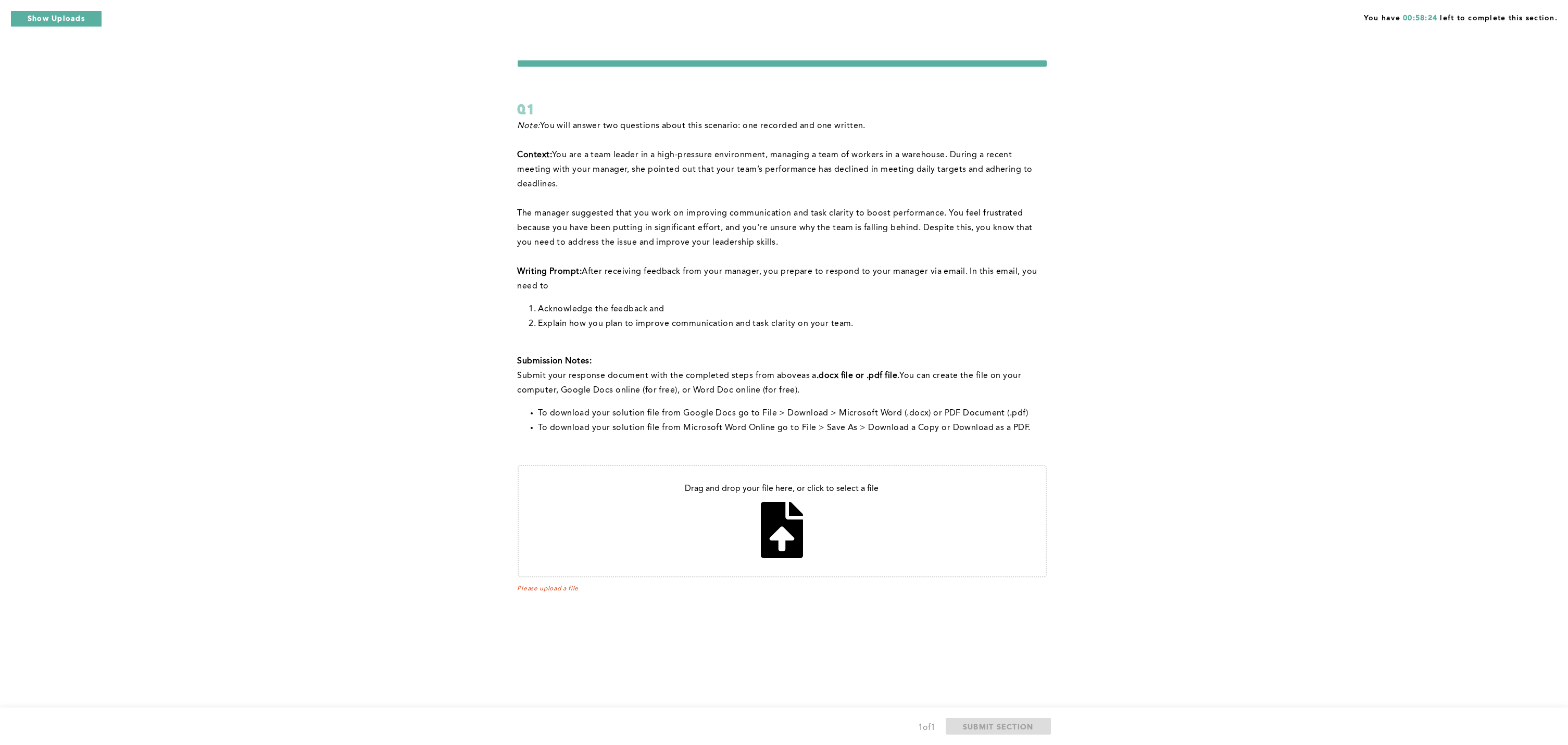
click at [634, 558] on div "You have 00:58:24 left to complete this section. Q1 Note: You will answer two q…" at bounding box center [784, 372] width 1568 height 745
